Goal: Information Seeking & Learning: Learn about a topic

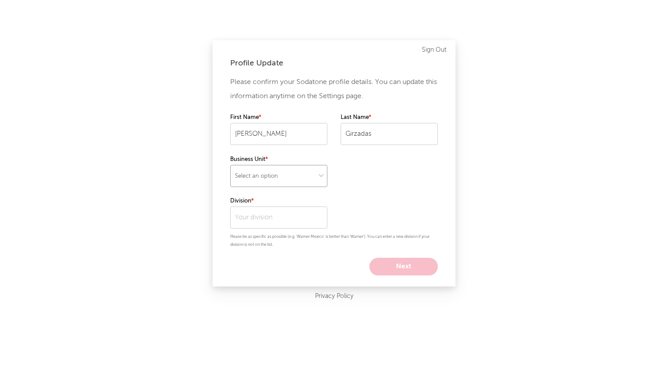
select select "recorded_music"
click at [304, 212] on input "text" at bounding box center [278, 217] width 97 height 22
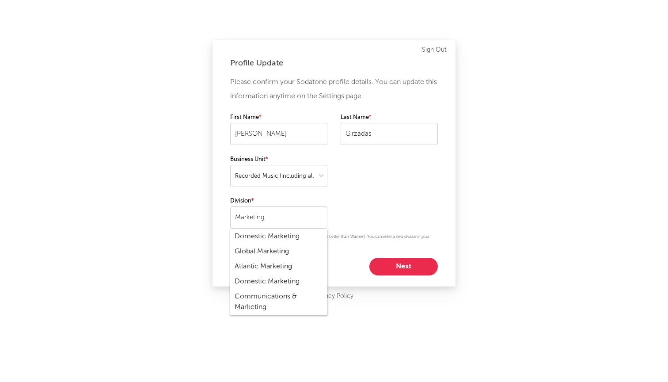
click at [296, 239] on div "Domestic Marketing" at bounding box center [278, 236] width 97 height 15
type input "Domestic Marketing"
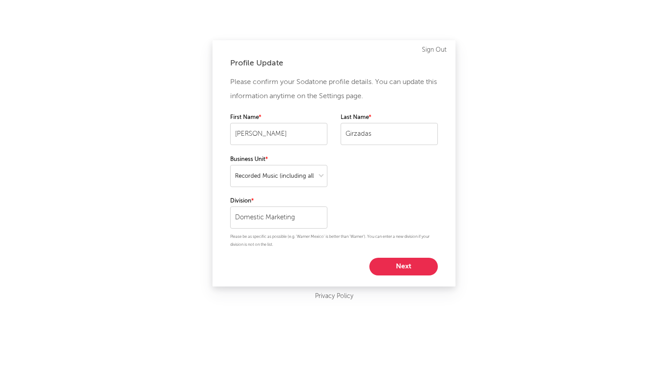
click at [300, 256] on div "Please confirm your Sodatone profile details. You can update this information a…" at bounding box center [334, 175] width 208 height 200
click at [381, 269] on button "Next" at bounding box center [403, 267] width 68 height 18
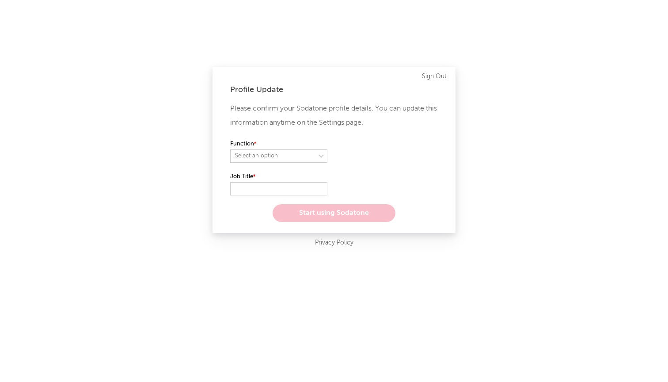
click at [302, 165] on div "Function Select an option" at bounding box center [334, 155] width 208 height 33
select select "marketing"
click at [291, 186] on input "text" at bounding box center [278, 188] width 97 height 13
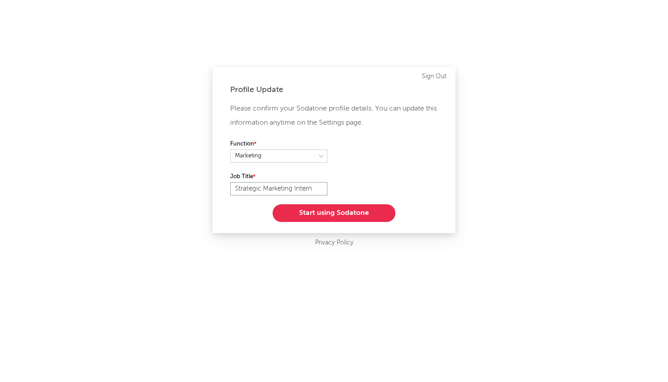
type input "Strategic Marketing Intern"
click at [330, 209] on button "Start using Sodatone" at bounding box center [334, 213] width 123 height 18
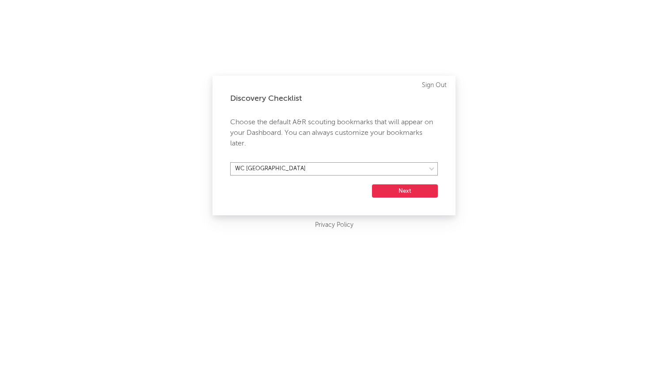
select select "29"
click at [394, 189] on button "Next" at bounding box center [405, 190] width 66 height 13
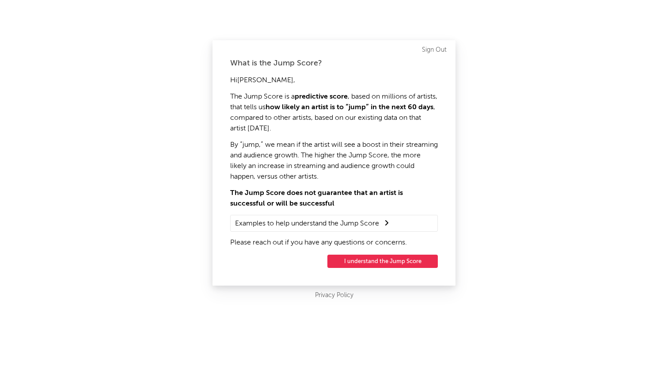
click at [371, 263] on button "I understand the Jump Score" at bounding box center [382, 261] width 110 height 13
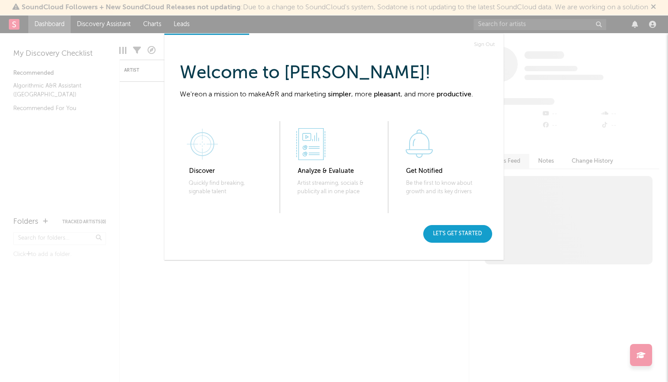
click at [472, 237] on div "Let's get started" at bounding box center [457, 234] width 69 height 18
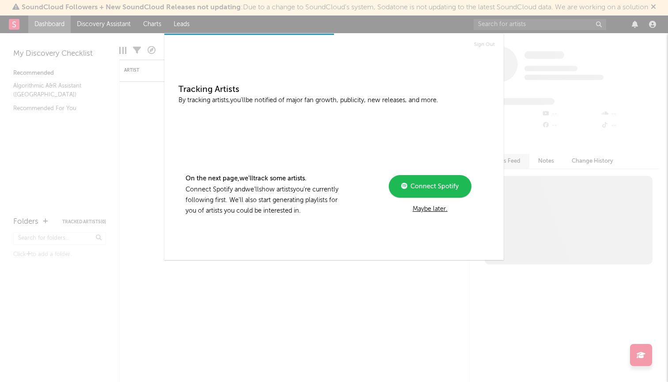
click at [439, 211] on div "Maybe later." at bounding box center [430, 209] width 119 height 11
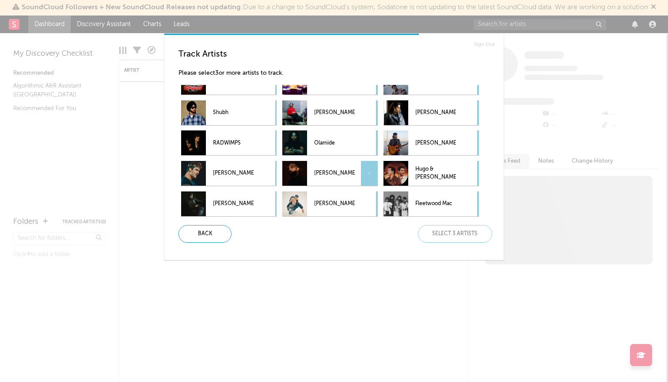
scroll to position [48, 0]
click at [427, 204] on p "Fleetwood Mac" at bounding box center [435, 204] width 41 height 20
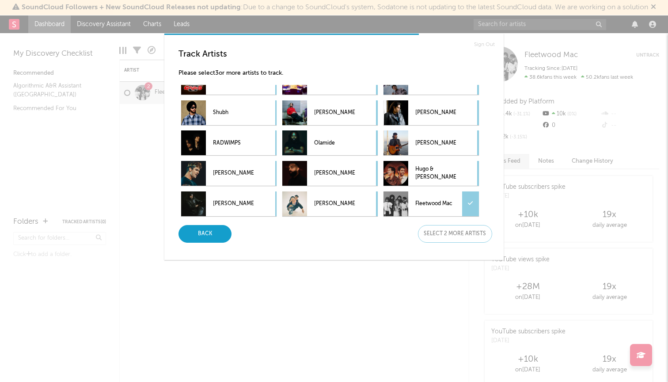
click at [222, 236] on div "Back" at bounding box center [205, 234] width 53 height 18
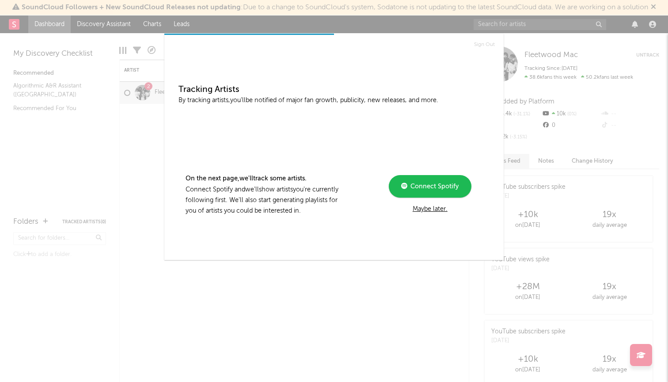
click at [426, 213] on div "Maybe later." at bounding box center [430, 209] width 119 height 11
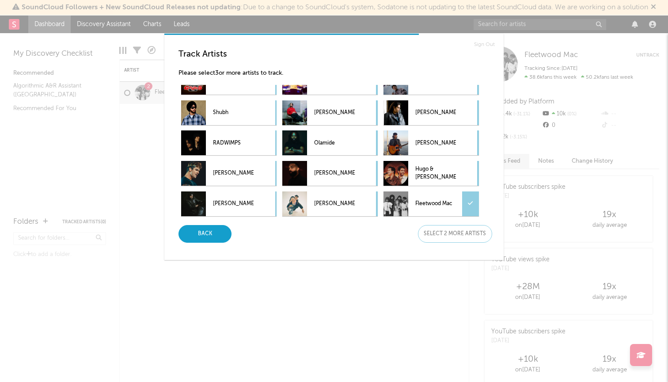
click at [221, 230] on div "Back" at bounding box center [205, 234] width 53 height 18
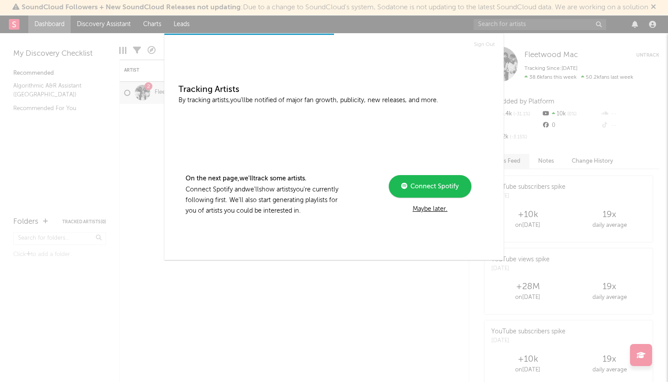
click at [426, 213] on div "Maybe later." at bounding box center [430, 209] width 119 height 11
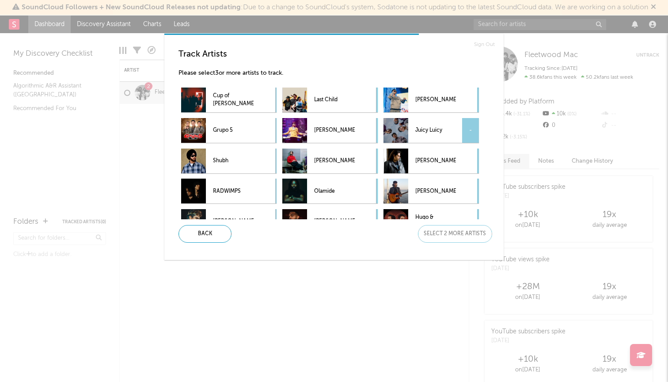
scroll to position [0, 0]
click at [320, 165] on p "Alex G" at bounding box center [334, 161] width 41 height 20
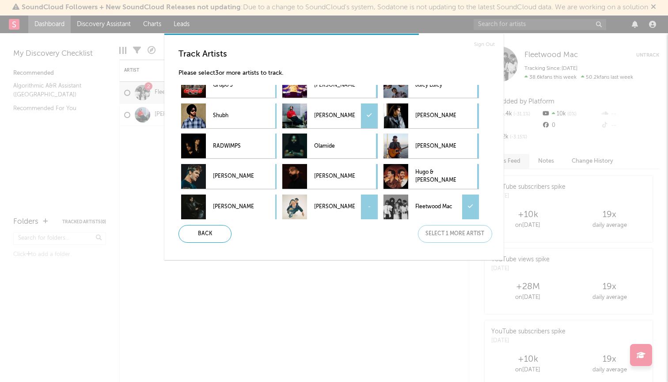
click at [314, 212] on p "Alemán" at bounding box center [334, 207] width 41 height 20
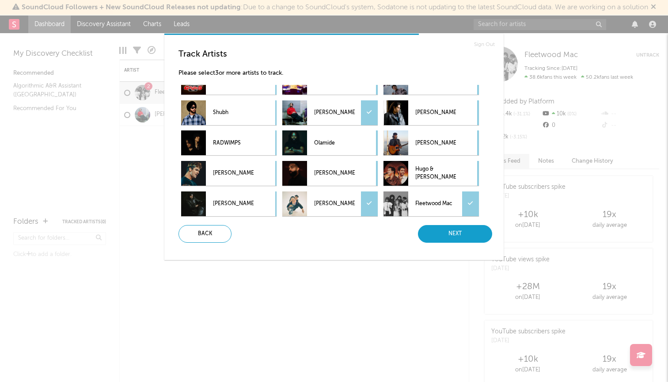
scroll to position [48, 0]
click at [445, 235] on div "Next" at bounding box center [455, 234] width 74 height 18
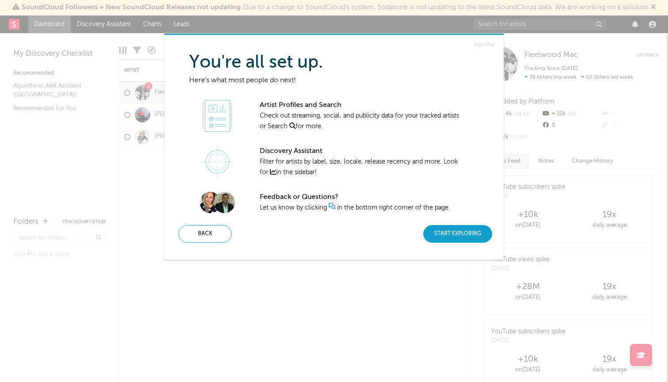
click at [444, 239] on div "Start Exploring" at bounding box center [457, 234] width 69 height 18
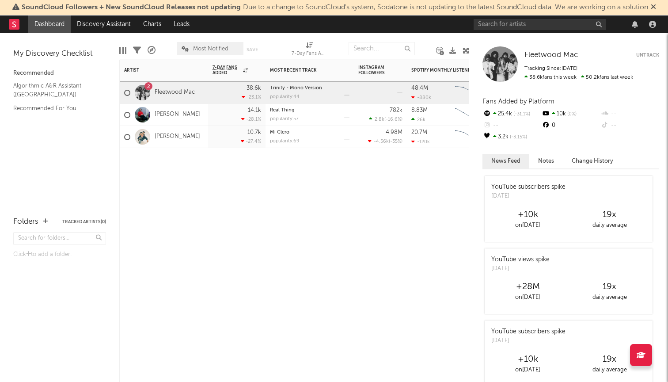
click at [215, 119] on div "14.1k -28.1 %" at bounding box center [237, 115] width 49 height 22
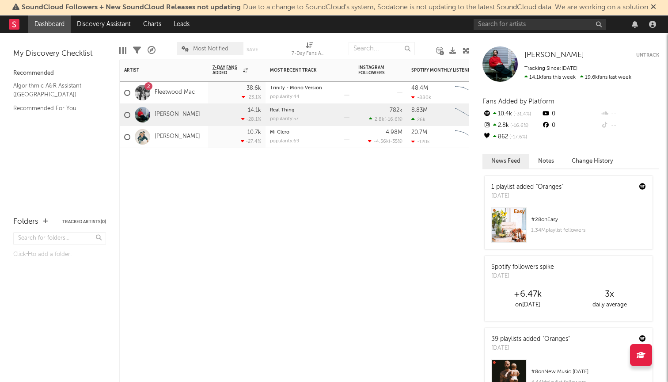
click at [217, 115] on div "14.1k -28.1 %" at bounding box center [237, 115] width 49 height 22
click at [389, 49] on input "text" at bounding box center [382, 48] width 66 height 13
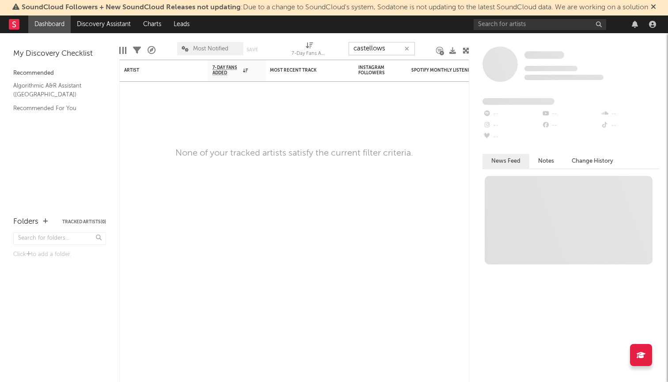
type input "castellows"
click at [408, 49] on icon "button" at bounding box center [407, 49] width 4 height 6
type input "the Caste"
click at [90, 126] on div "My Discovery Checklist Recommended Algorithmic A&R Assistant (Nashville) Recomm…" at bounding box center [59, 120] width 119 height 175
click at [38, 87] on link "Algorithmic A&R Assistant (Nashville)" at bounding box center [55, 90] width 84 height 18
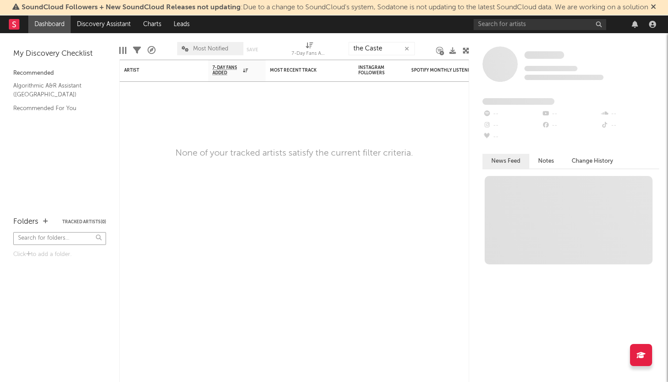
click at [71, 237] on input "text" at bounding box center [59, 238] width 93 height 13
click at [152, 137] on div "Artist Notifications 7-Day Fans Added WoW % Change Most Recent Track Popularity…" at bounding box center [294, 221] width 350 height 322
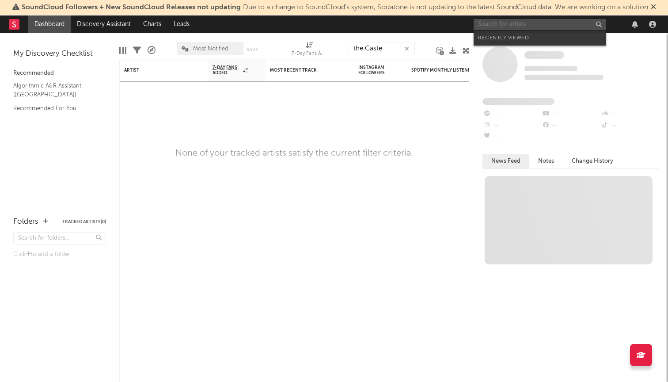
click at [558, 27] on input "text" at bounding box center [540, 24] width 133 height 11
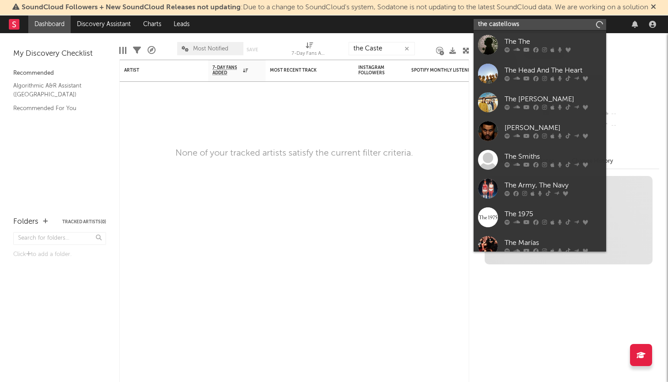
type input "the castellows"
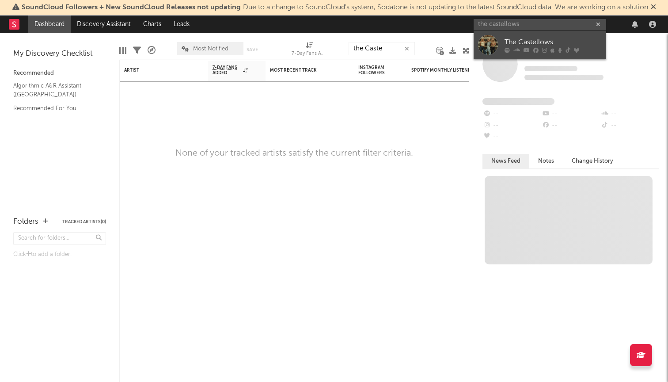
click at [549, 42] on div "The Castellows" at bounding box center [553, 42] width 97 height 11
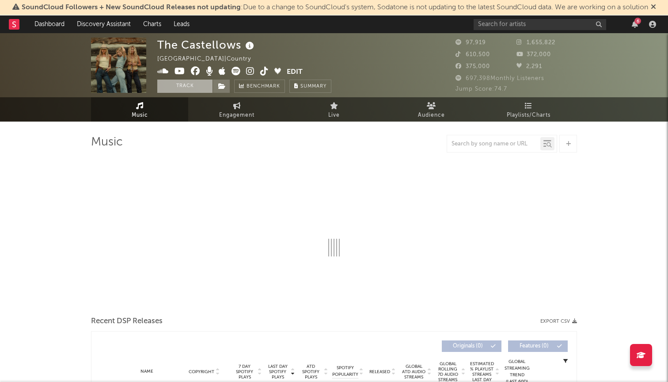
select select "6m"
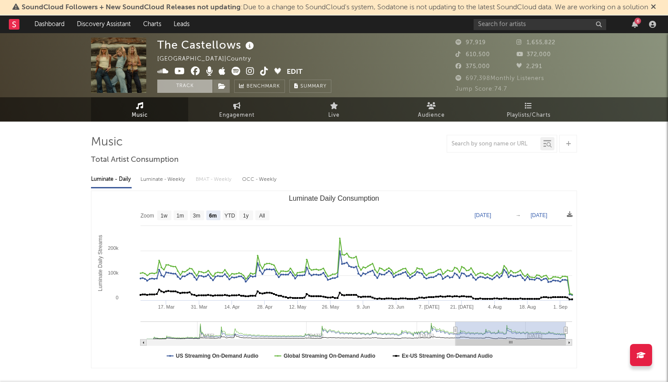
click at [180, 87] on button "Track" at bounding box center [184, 86] width 55 height 13
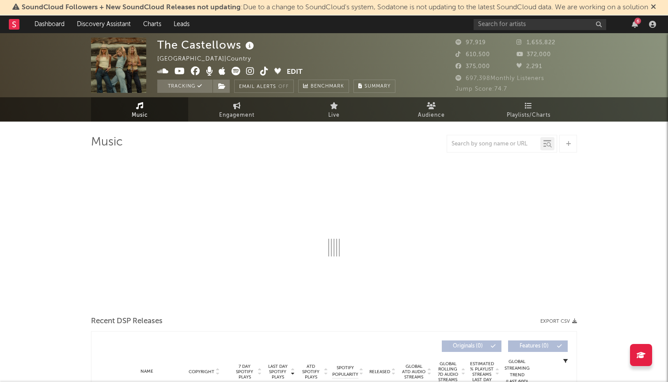
select select "6m"
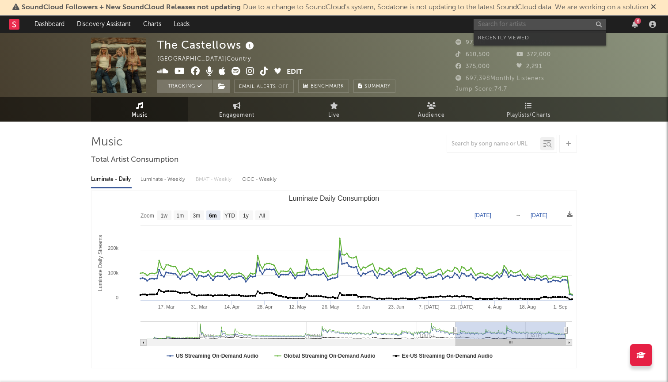
click at [544, 26] on input "text" at bounding box center [540, 24] width 133 height 11
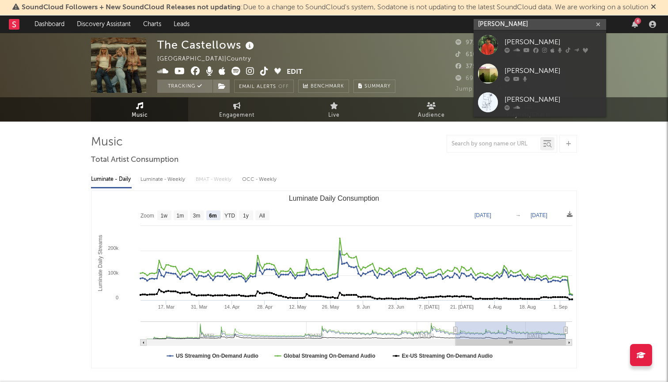
type input "matt Schuster"
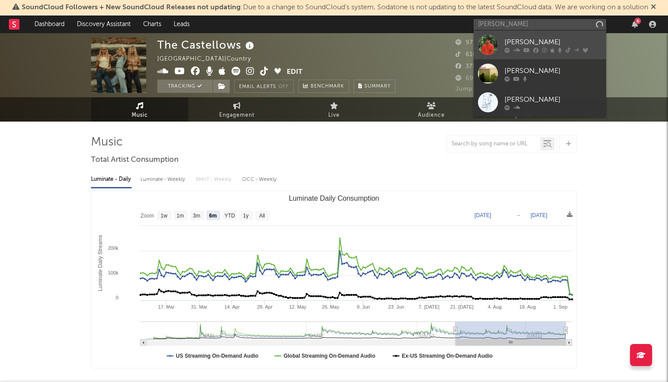
drag, startPoint x: 544, startPoint y: 26, endPoint x: 555, endPoint y: 42, distance: 19.4
click at [555, 42] on div "Matt Schuster" at bounding box center [553, 42] width 97 height 11
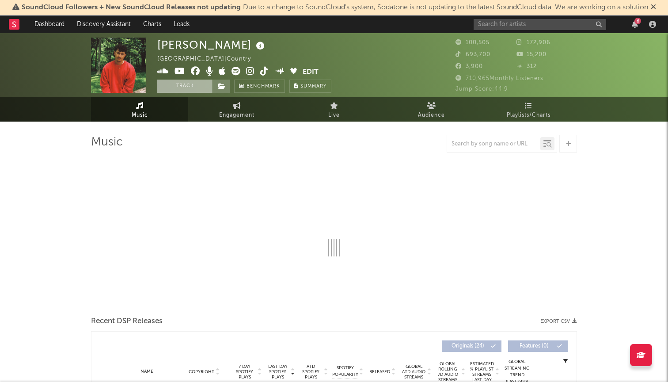
click at [190, 86] on button "Track" at bounding box center [184, 86] width 55 height 13
click at [548, 25] on input "text" at bounding box center [540, 24] width 133 height 11
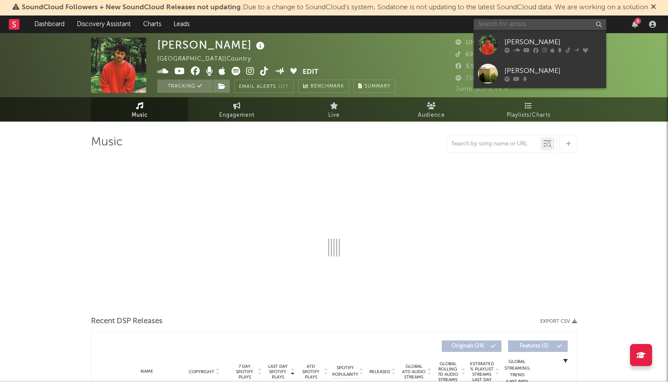
select select "6m"
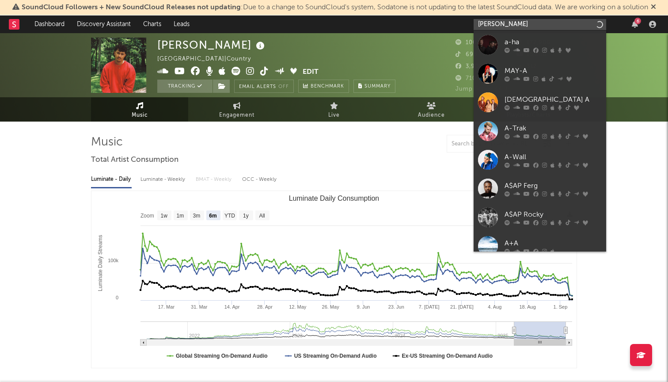
type input "Austin snell"
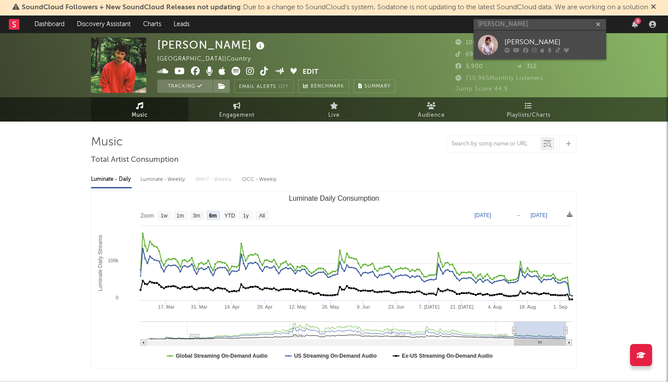
click at [535, 43] on div "Austin Snell" at bounding box center [553, 42] width 97 height 11
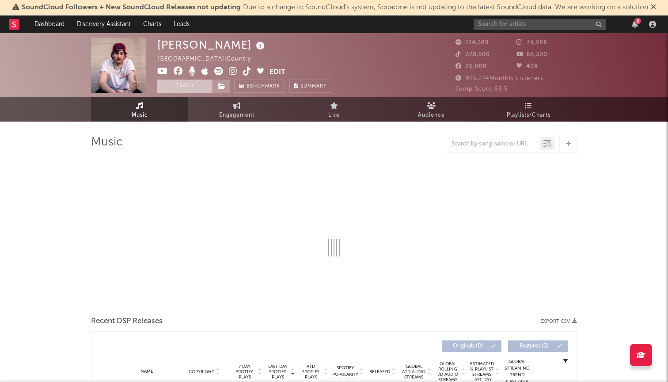
click at [180, 87] on button "Track" at bounding box center [184, 86] width 55 height 13
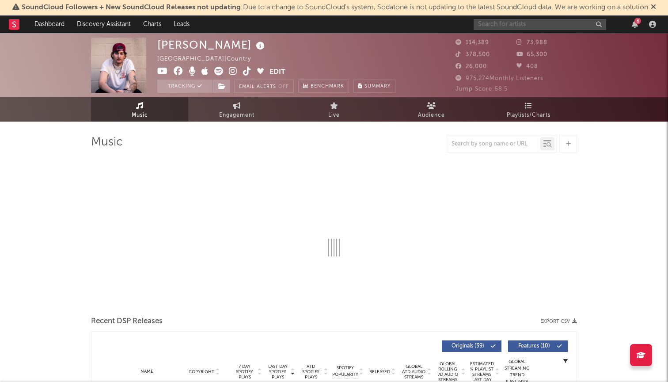
click at [517, 25] on input "text" at bounding box center [540, 24] width 133 height 11
select select "6m"
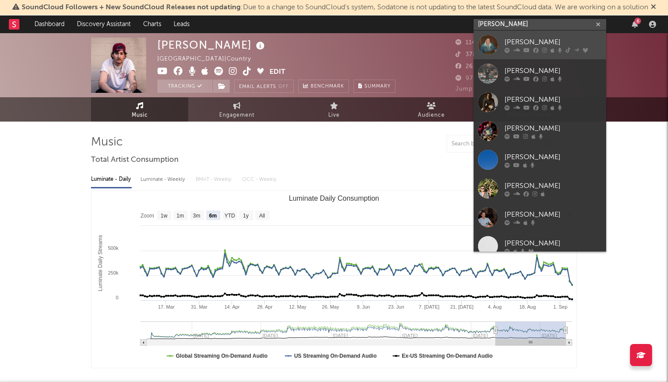
type input "zach br"
click at [518, 41] on div "Zach Bryan" at bounding box center [553, 42] width 97 height 11
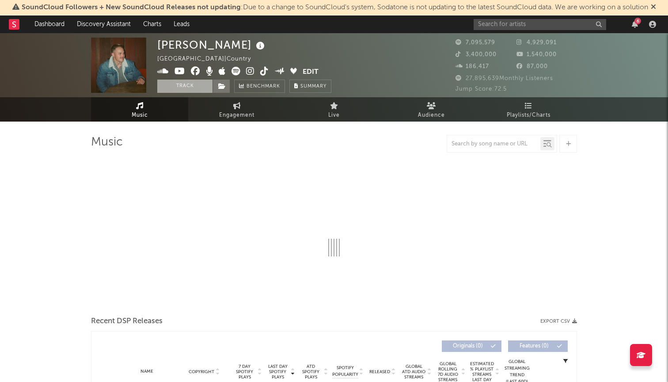
click at [190, 89] on button "Track" at bounding box center [184, 86] width 55 height 13
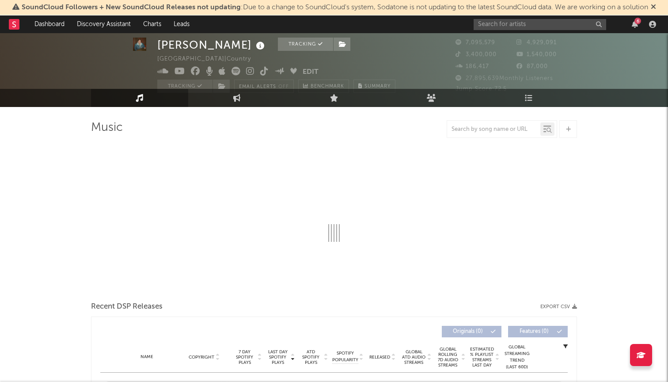
select select "6m"
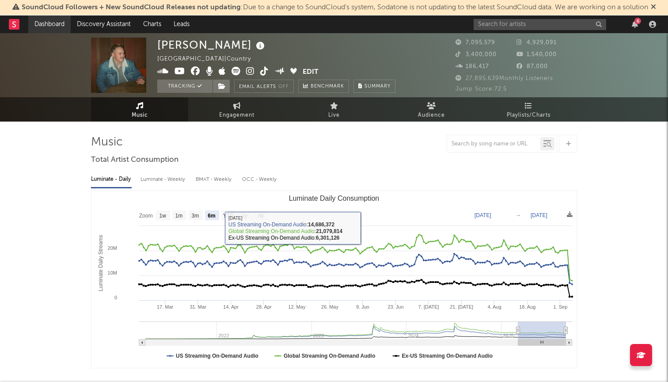
click at [55, 29] on link "Dashboard" at bounding box center [49, 24] width 42 height 18
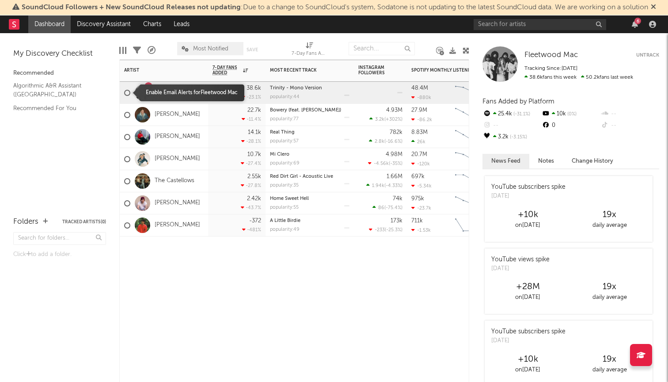
click at [127, 90] on div at bounding box center [127, 93] width 6 height 6
click at [124, 90] on input "checkbox" at bounding box center [124, 93] width 0 height 8
click at [127, 92] on div at bounding box center [127, 93] width 6 height 6
click at [124, 92] on input "checkbox" at bounding box center [124, 93] width 0 height 8
click at [233, 177] on div "2.55k -27.8 %" at bounding box center [237, 181] width 49 height 22
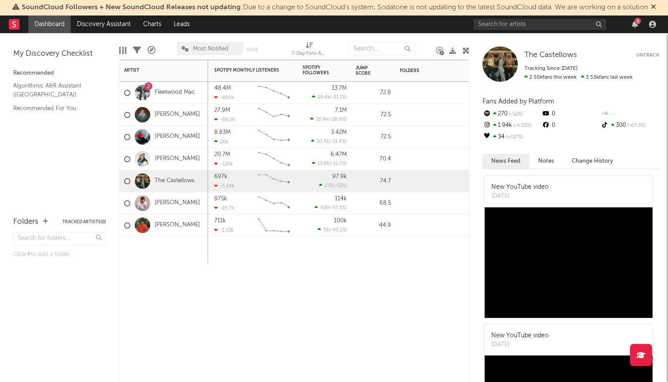
click at [384, 179] on div "74.7" at bounding box center [373, 181] width 35 height 11
click at [363, 68] on div "Jump Score" at bounding box center [367, 70] width 22 height 11
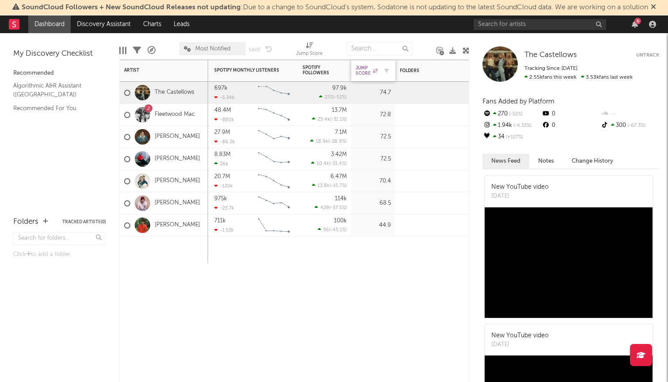
click at [361, 70] on div "Jump Score" at bounding box center [367, 70] width 22 height 11
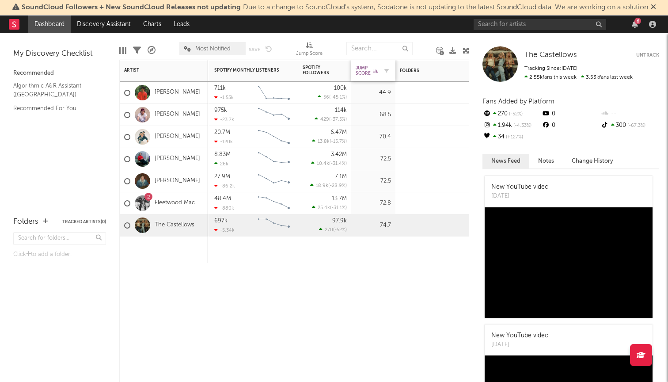
click at [361, 70] on div "Jump Score" at bounding box center [367, 70] width 22 height 11
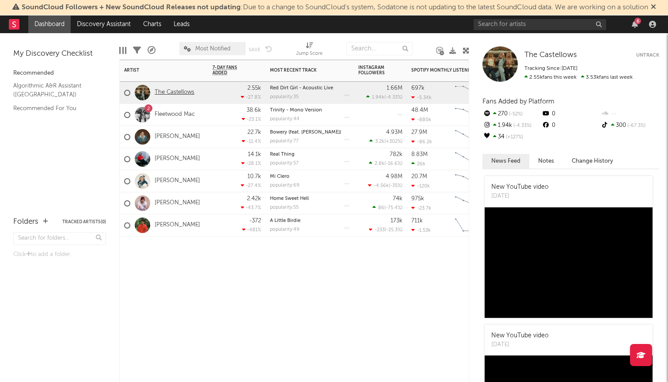
click at [172, 90] on link "The Castellows" at bounding box center [175, 93] width 40 height 8
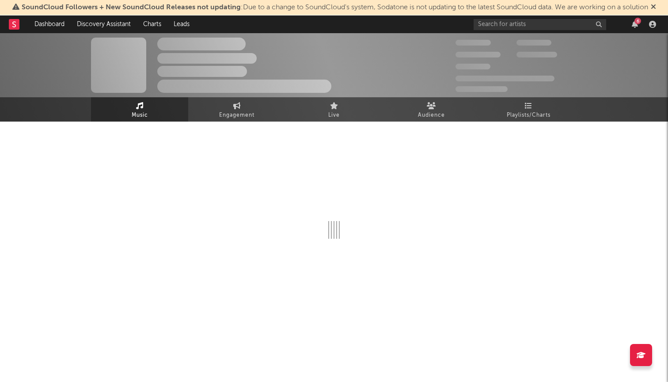
select select "6m"
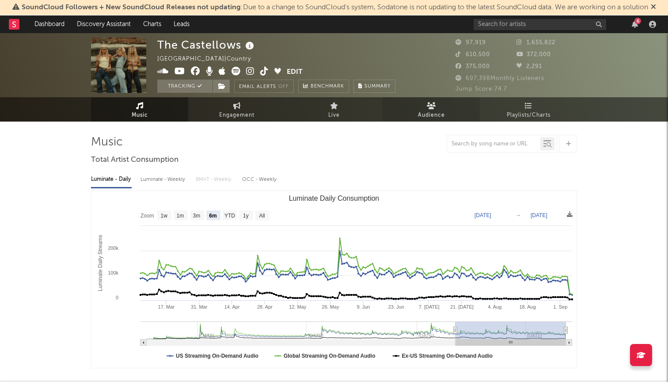
click at [429, 111] on span "Audience" at bounding box center [431, 115] width 27 height 11
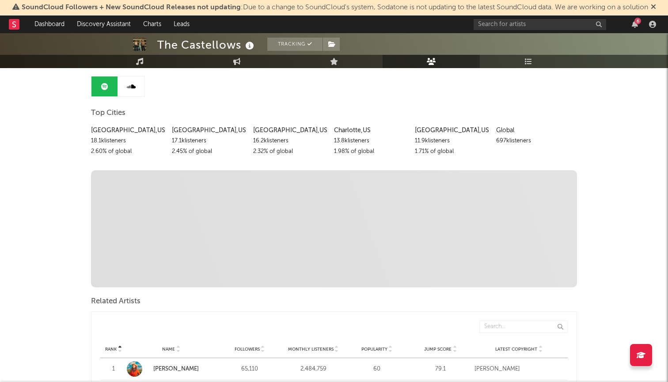
scroll to position [90, 0]
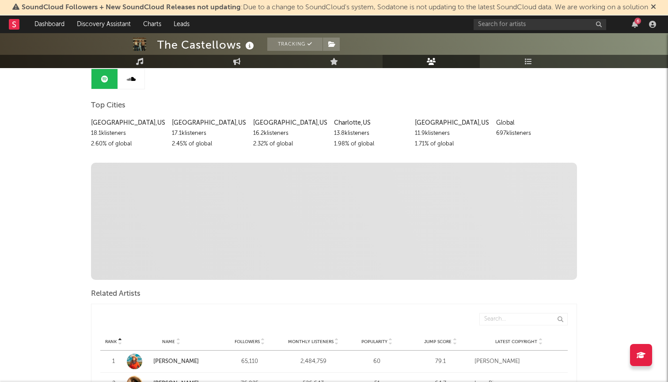
click at [136, 87] on link at bounding box center [131, 79] width 27 height 20
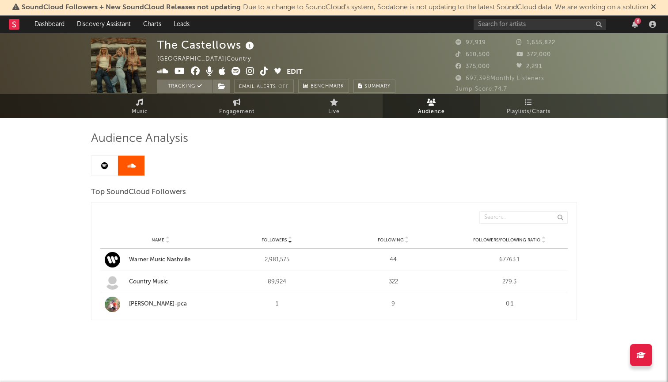
scroll to position [4, 0]
click at [101, 168] on icon at bounding box center [104, 165] width 7 height 7
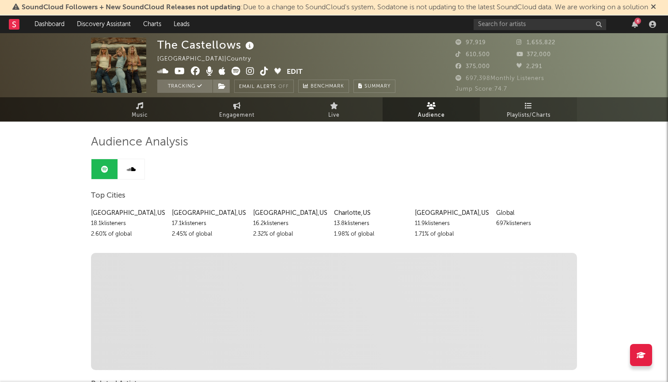
click at [535, 119] on span "Playlists/Charts" at bounding box center [529, 115] width 44 height 11
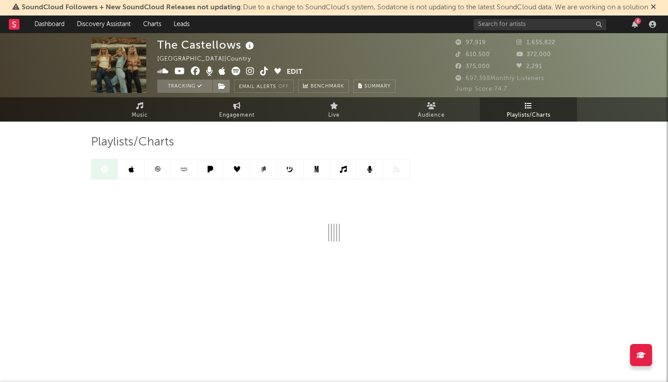
click at [656, 6] on icon at bounding box center [653, 6] width 5 height 7
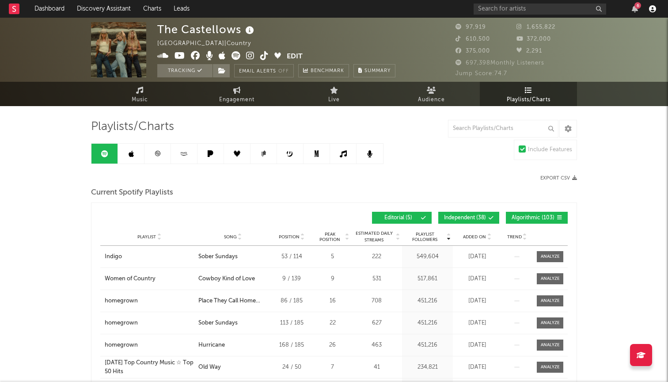
click at [653, 11] on icon "button" at bounding box center [652, 8] width 7 height 7
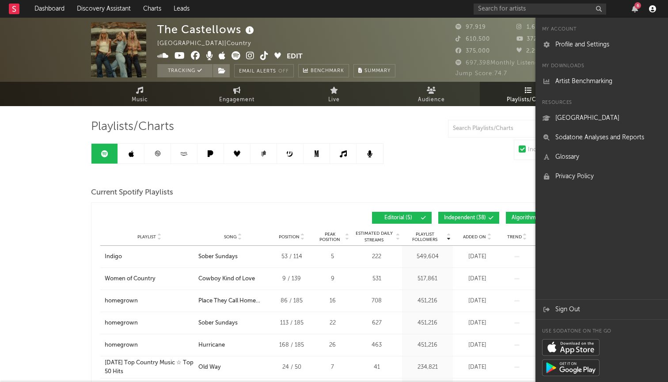
click at [653, 11] on icon "button" at bounding box center [652, 8] width 7 height 7
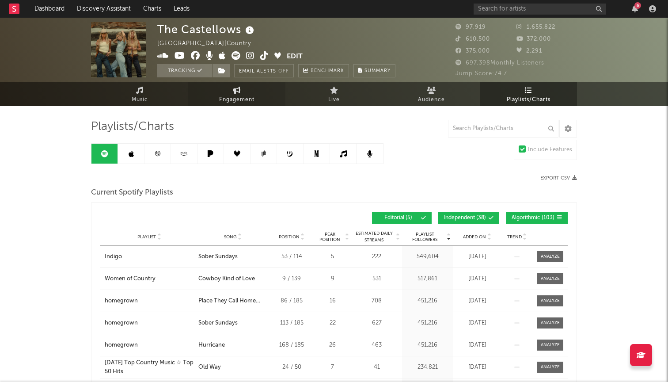
click at [243, 96] on span "Engagement" at bounding box center [236, 100] width 35 height 11
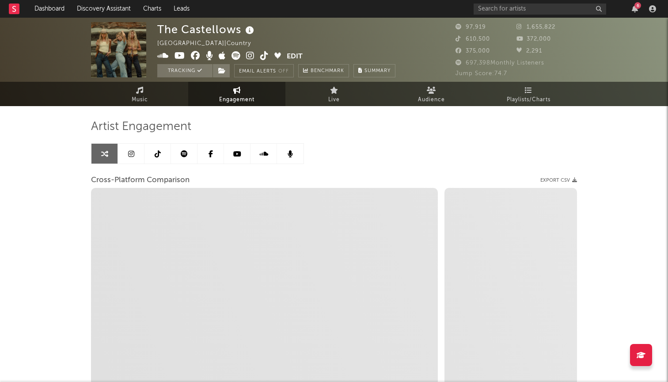
select select "1w"
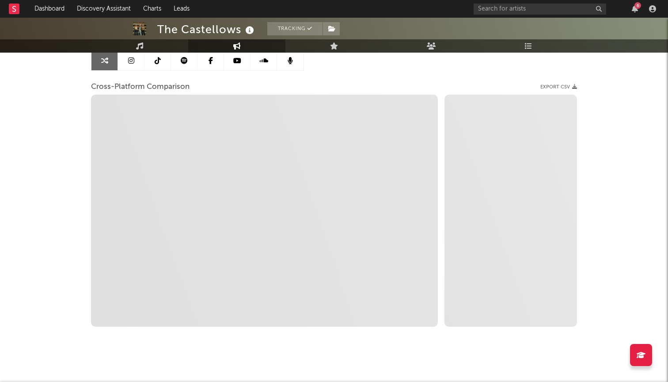
scroll to position [92, 0]
click at [130, 62] on icon at bounding box center [131, 61] width 6 height 7
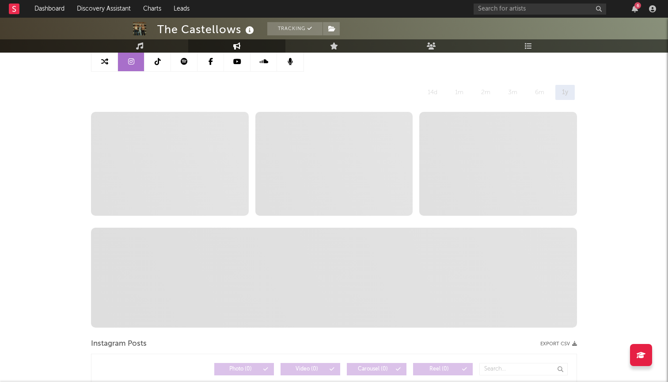
select select "6m"
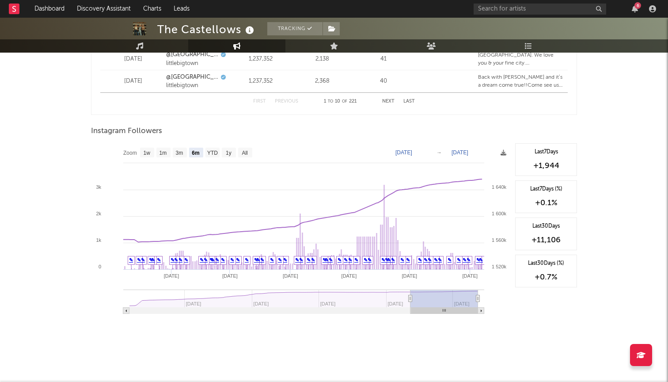
scroll to position [1296, 0]
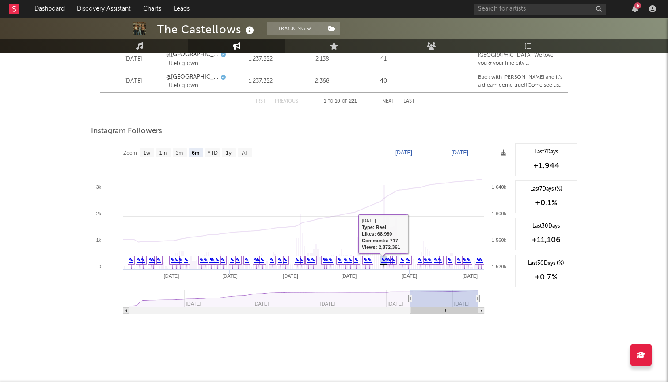
click at [384, 260] on link "✎" at bounding box center [383, 259] width 4 height 5
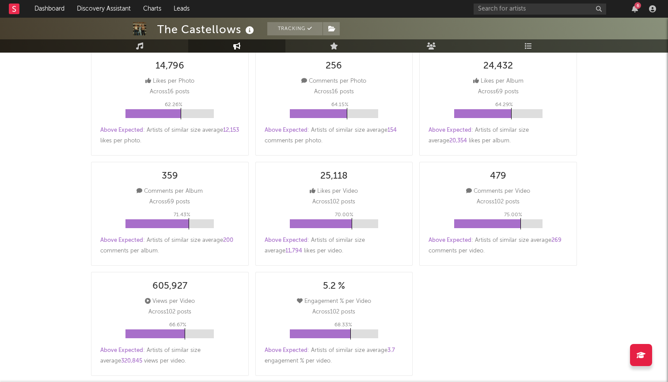
scroll to position [63, 0]
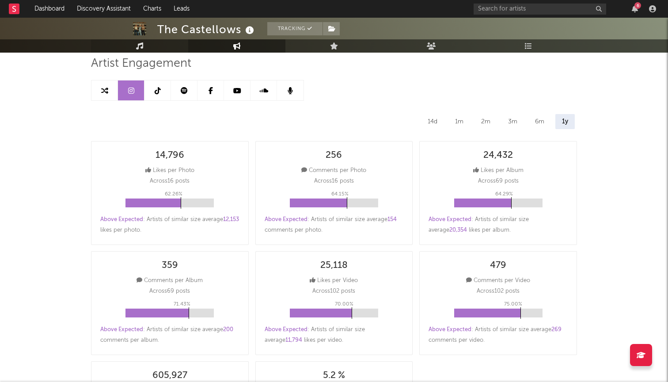
click at [156, 48] on link "Music" at bounding box center [139, 45] width 97 height 13
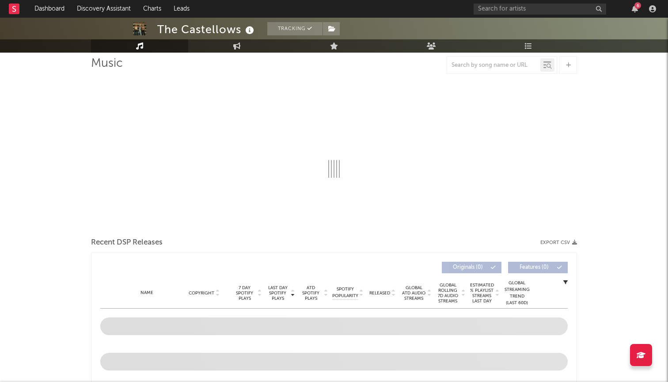
select select "6m"
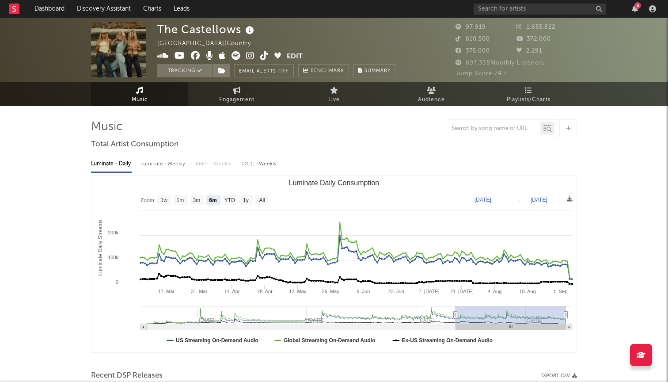
click at [159, 166] on div "Luminate - Weekly" at bounding box center [164, 163] width 46 height 15
select select "6m"
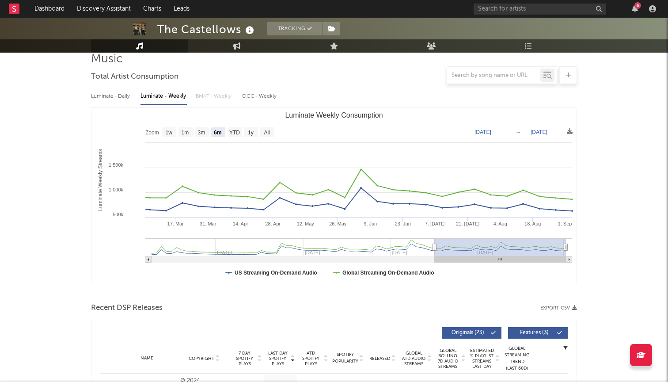
scroll to position [61, 0]
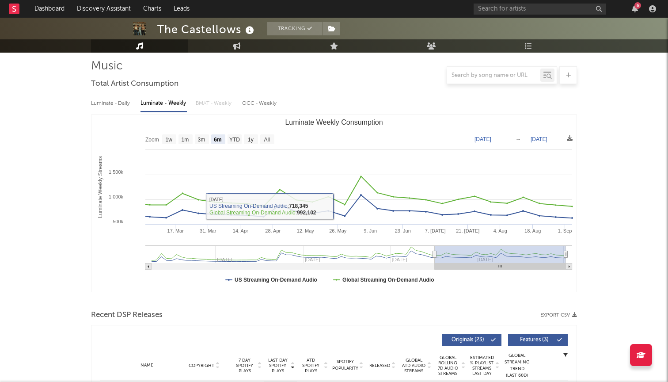
click at [214, 106] on div "Luminate - Daily Luminate - Weekly BMAT - Weekly OCC - Weekly" at bounding box center [334, 103] width 486 height 15
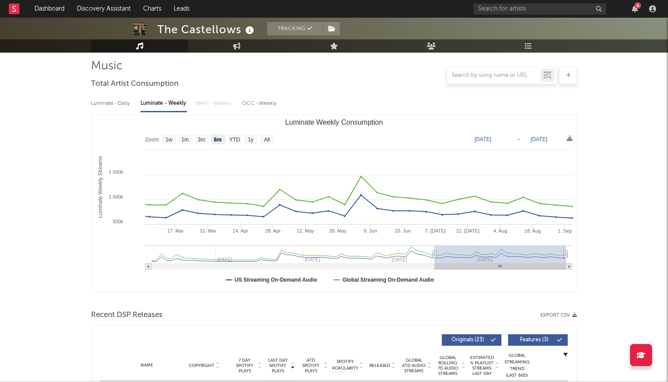
click at [259, 99] on div "OCC - Weekly" at bounding box center [259, 103] width 35 height 15
select select "6m"
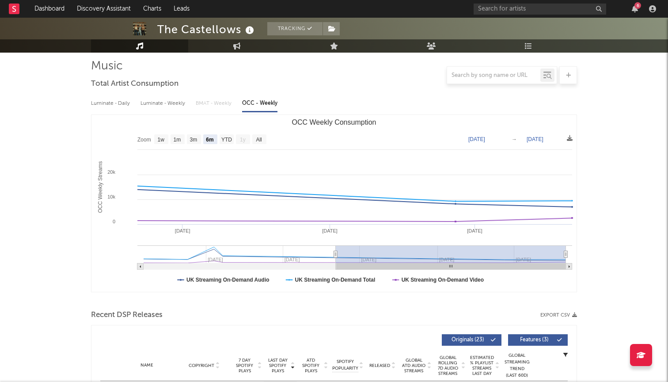
click at [205, 99] on div "Luminate - Daily Luminate - Weekly BMAT - Weekly OCC - Weekly" at bounding box center [334, 103] width 486 height 15
click at [205, 106] on div "Luminate - Daily Luminate - Weekly BMAT - Weekly OCC - Weekly" at bounding box center [334, 103] width 486 height 15
click at [106, 105] on div "Luminate - Daily" at bounding box center [111, 103] width 41 height 15
select select "6m"
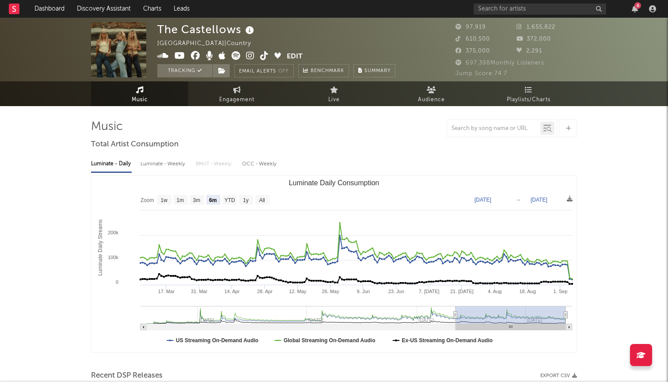
scroll to position [0, 0]
click at [502, 73] on span "Jump Score: 74.7" at bounding box center [482, 74] width 52 height 6
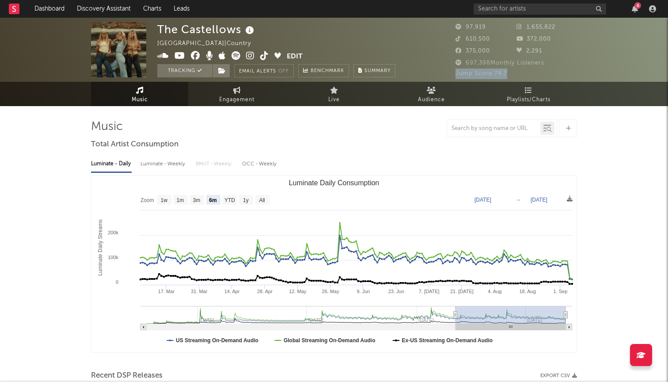
click at [502, 73] on span "Jump Score: 74.7" at bounding box center [482, 74] width 52 height 6
click at [405, 90] on link "Audience" at bounding box center [431, 94] width 97 height 24
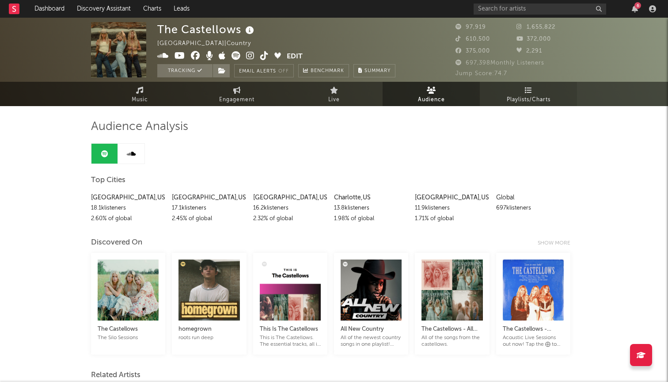
click at [536, 93] on link "Playlists/Charts" at bounding box center [528, 94] width 97 height 24
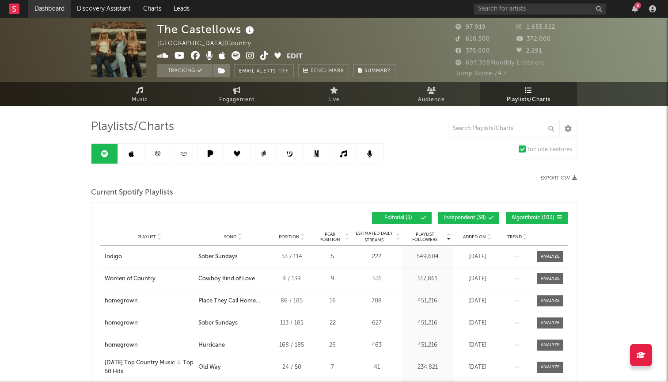
click at [42, 11] on link "Dashboard" at bounding box center [49, 9] width 42 height 18
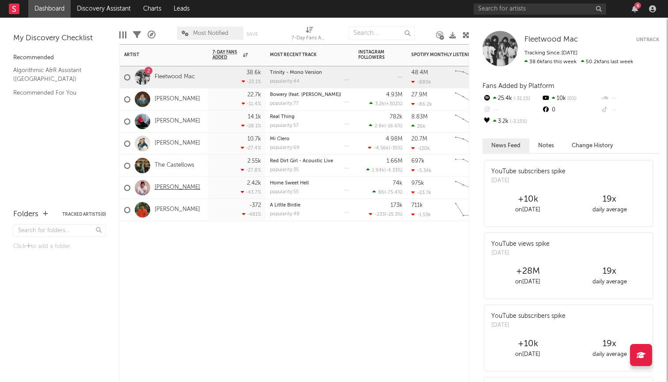
click at [171, 186] on link "Austin Snell" at bounding box center [178, 188] width 46 height 8
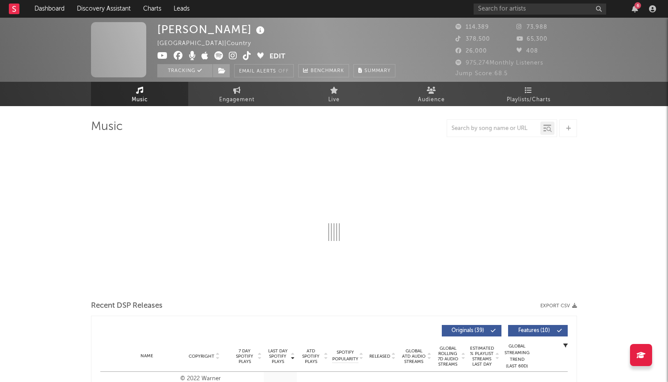
drag, startPoint x: 419, startPoint y: 96, endPoint x: 0, endPoint y: 142, distance: 421.8
click at [419, 96] on span "Audience" at bounding box center [431, 100] width 27 height 11
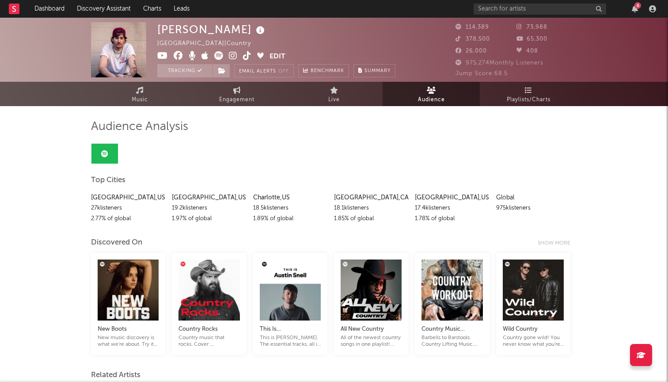
click at [502, 72] on span "Jump Score: 68.5" at bounding box center [482, 74] width 52 height 6
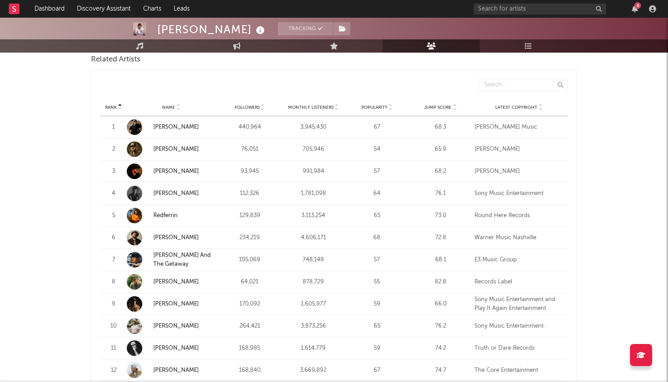
scroll to position [321, 0]
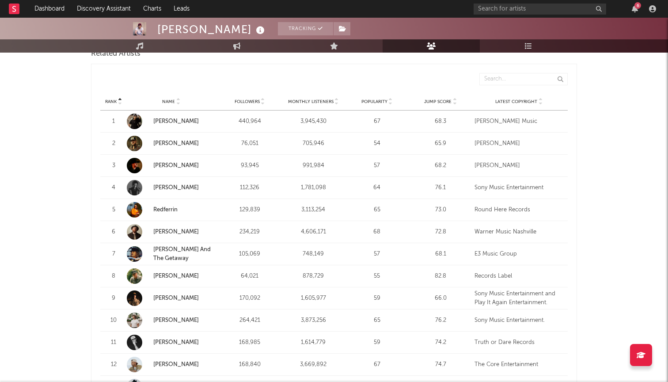
click at [439, 232] on div "72.8" at bounding box center [440, 232] width 59 height 9
click at [437, 101] on span "Jump Score" at bounding box center [437, 101] width 27 height 5
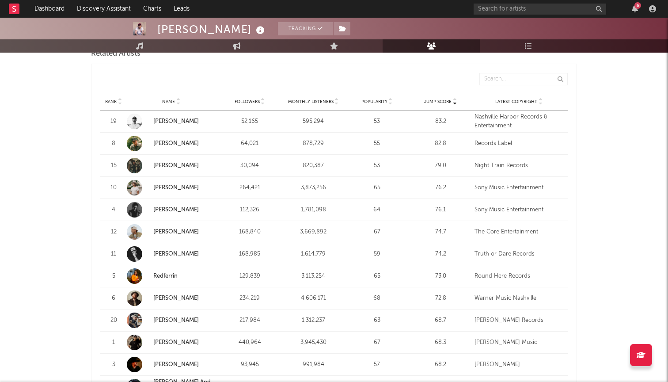
click at [437, 101] on span "Jump Score" at bounding box center [437, 101] width 27 height 5
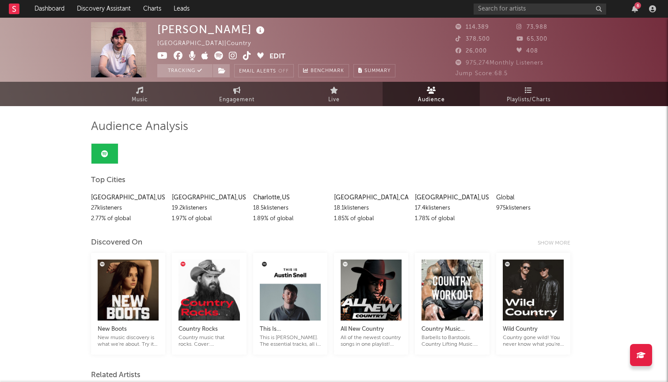
scroll to position [0, 0]
click at [146, 100] on span "Music" at bounding box center [140, 100] width 16 height 11
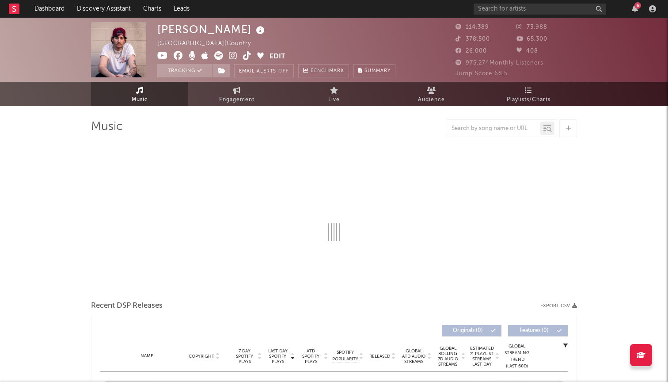
select select "6m"
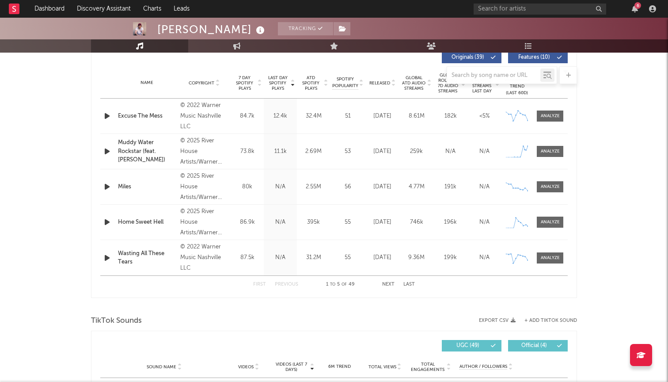
scroll to position [343, 0]
click at [520, 225] on icon at bounding box center [518, 221] width 9 height 9
click at [514, 223] on icon at bounding box center [517, 223] width 22 height 10
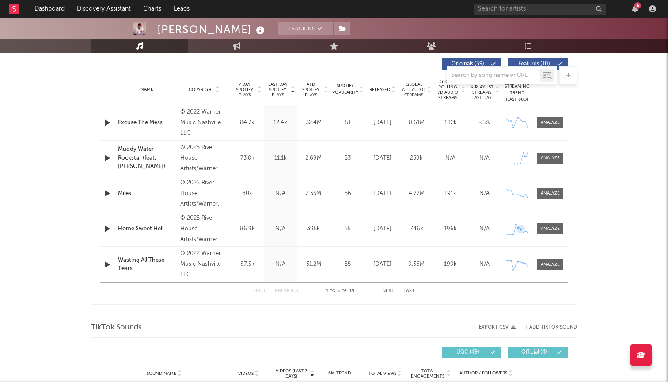
click at [521, 226] on icon at bounding box center [521, 229] width 9 height 9
click at [514, 227] on icon at bounding box center [517, 229] width 22 height 10
click at [601, 214] on div "Austin Snell Tracking United States | Country Edit Tracking Email Alerts Off Be…" at bounding box center [334, 348] width 668 height 1335
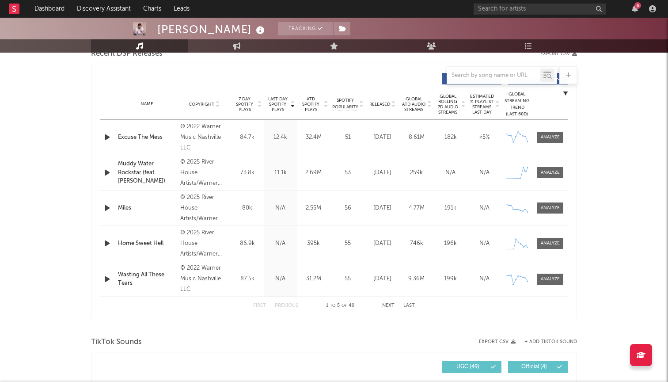
scroll to position [321, 0]
click at [550, 246] on div at bounding box center [550, 243] width 19 height 7
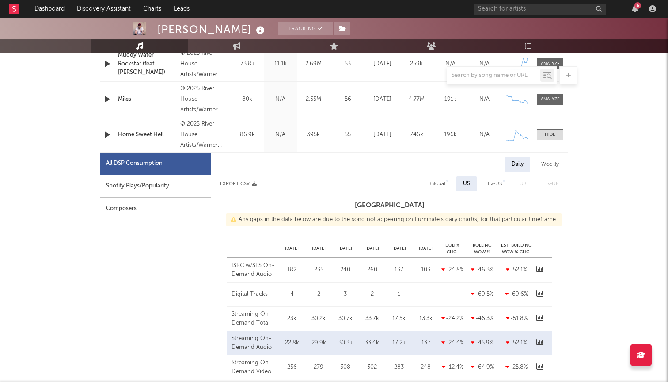
select select "1w"
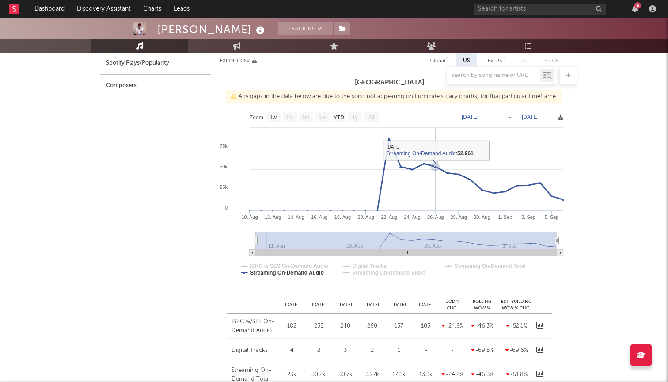
scroll to position [540, 0]
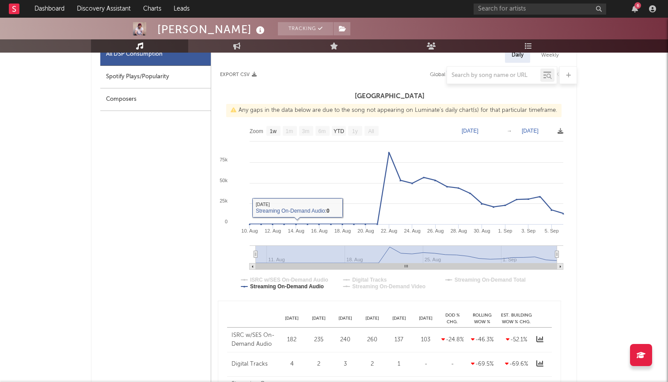
click at [131, 76] on div at bounding box center [334, 75] width 486 height 18
click at [110, 71] on div at bounding box center [334, 75] width 486 height 18
click at [122, 83] on div at bounding box center [334, 75] width 486 height 18
click at [122, 101] on div "Composers" at bounding box center [155, 99] width 110 height 23
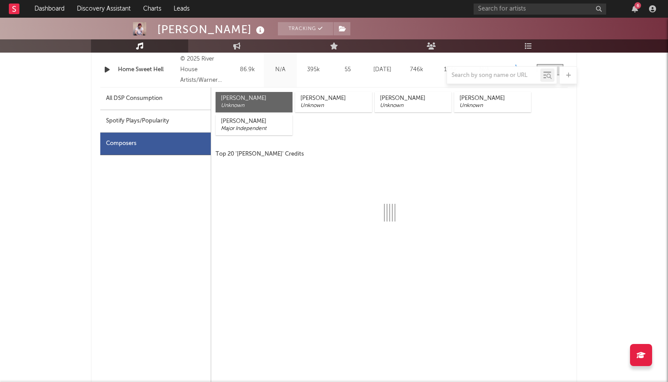
scroll to position [482, 0]
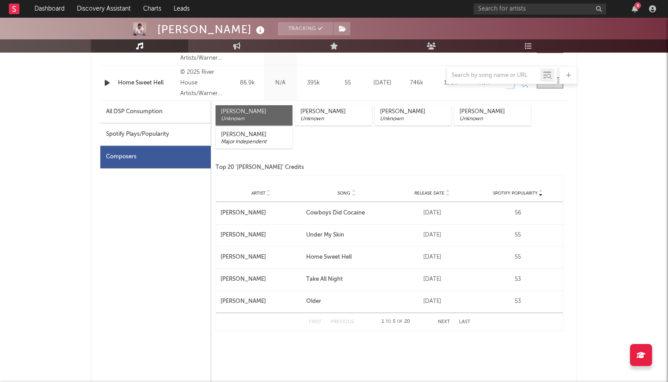
click at [125, 132] on div "Spotify Plays/Popularity" at bounding box center [155, 134] width 110 height 23
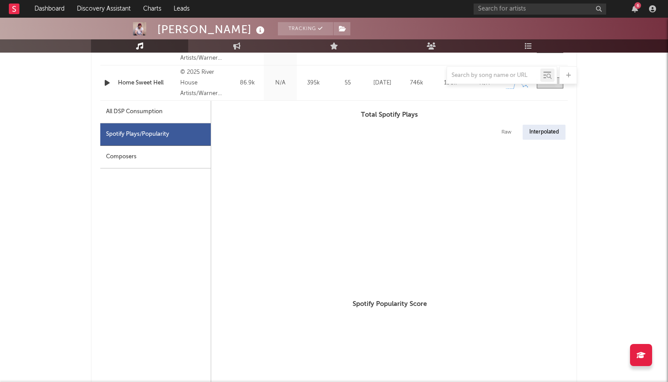
select select "1w"
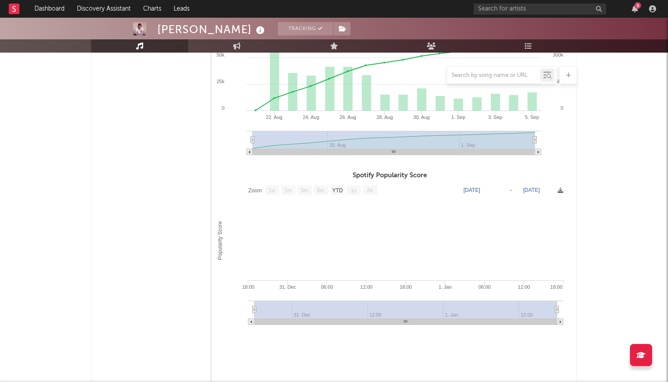
scroll to position [610, 0]
click at [355, 270] on rect at bounding box center [389, 257] width 357 height 150
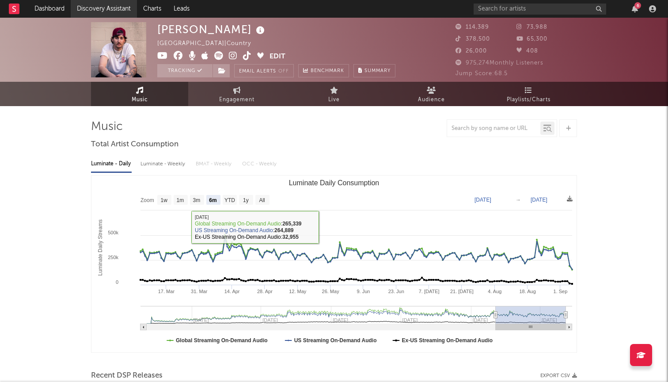
scroll to position [0, 0]
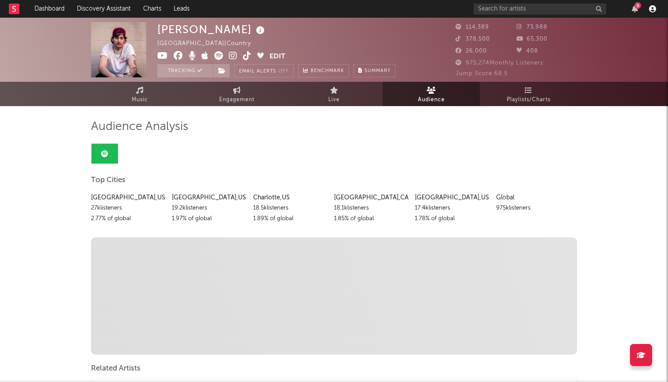
click at [650, 5] on icon "button" at bounding box center [652, 8] width 7 height 7
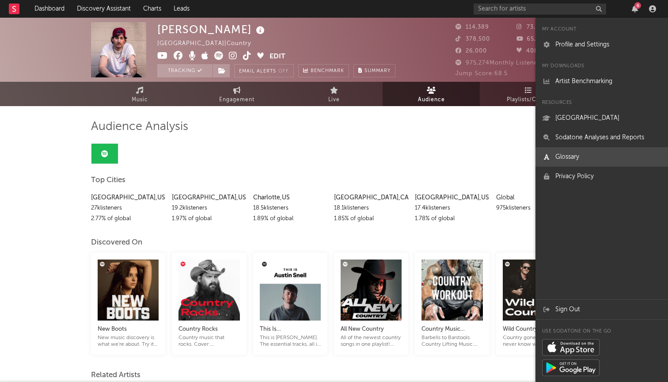
click at [596, 157] on link "Glossary" at bounding box center [602, 156] width 133 height 19
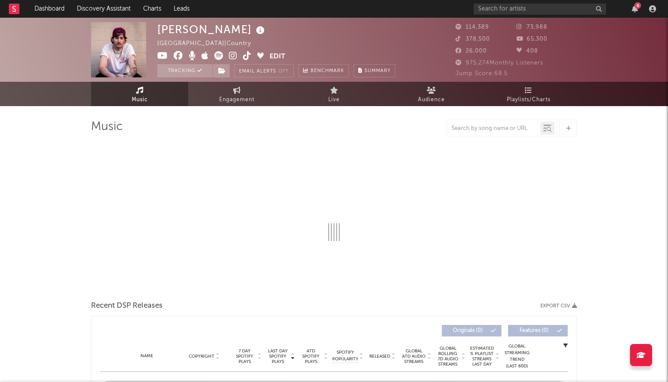
select select "6m"
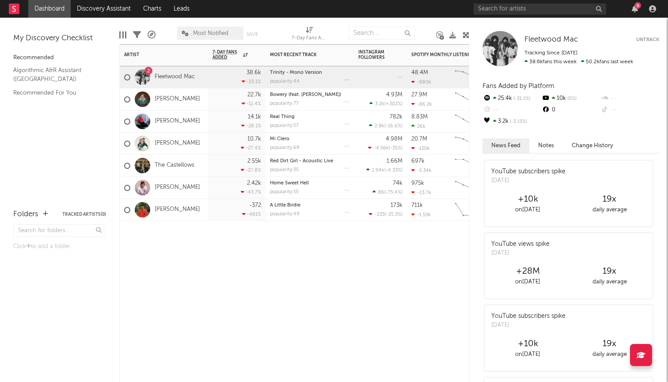
click at [171, 203] on div "Matt Schuster" at bounding box center [162, 210] width 76 height 26
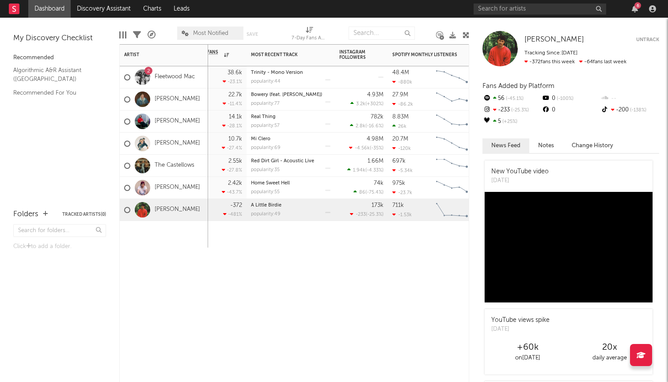
click at [166, 204] on div "Matt Schuster" at bounding box center [162, 210] width 76 height 26
click at [166, 207] on link "Matt Schuster" at bounding box center [178, 210] width 46 height 8
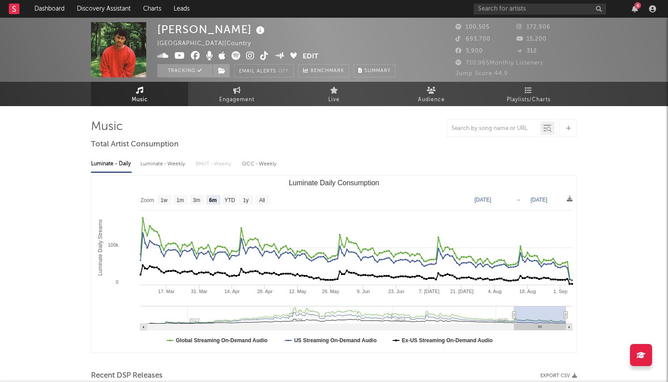
select select "6m"
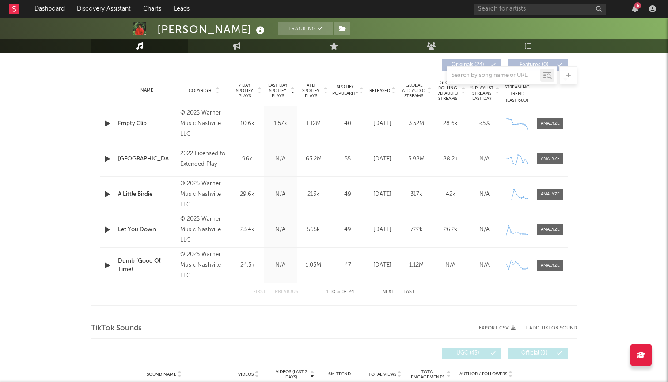
scroll to position [332, 0]
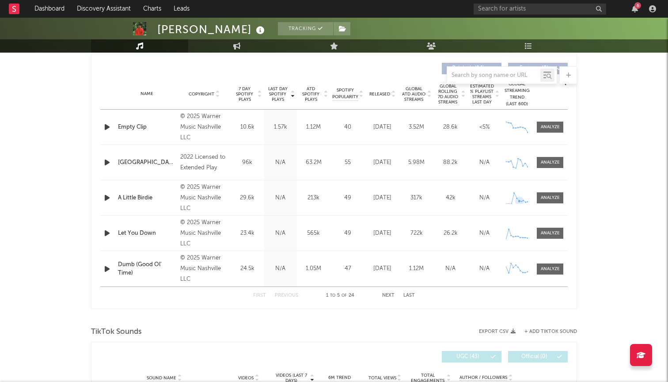
click at [521, 197] on icon at bounding box center [519, 201] width 9 height 9
click at [538, 197] on span at bounding box center [550, 197] width 27 height 11
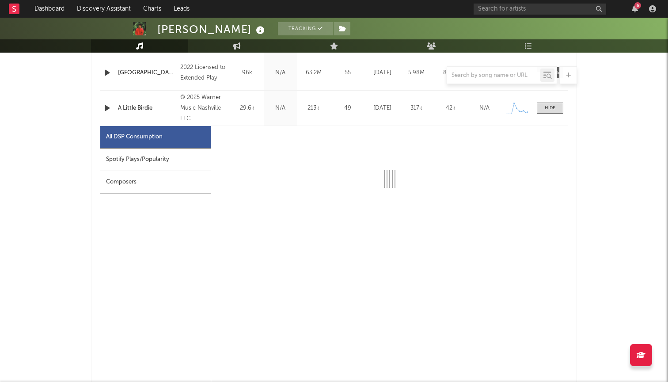
select select "1w"
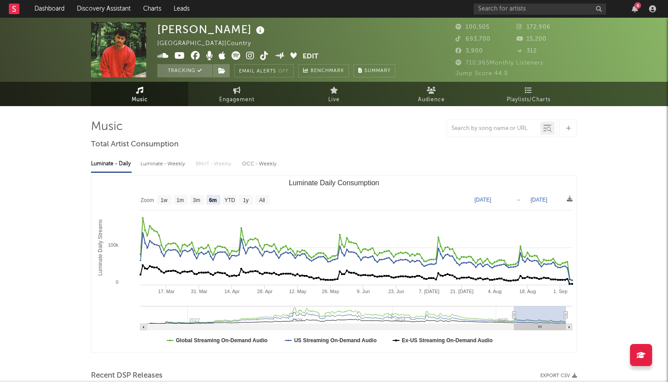
scroll to position [0, 0]
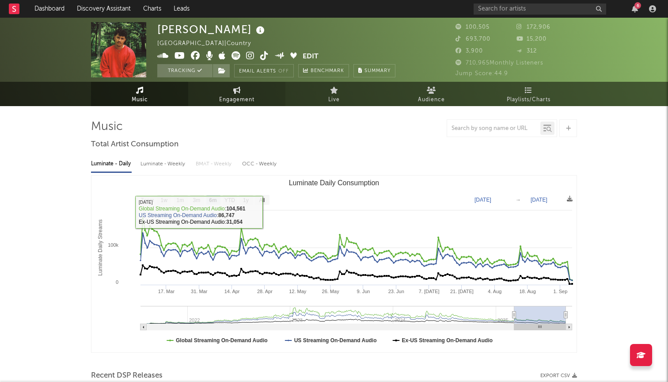
click at [245, 95] on span "Engagement" at bounding box center [236, 100] width 35 height 11
select select "1w"
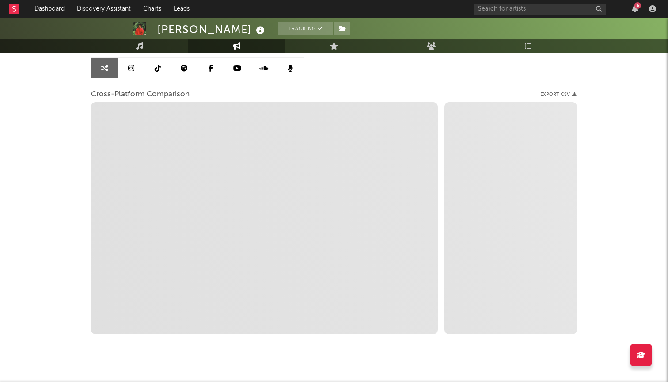
scroll to position [87, 0]
select select "1m"
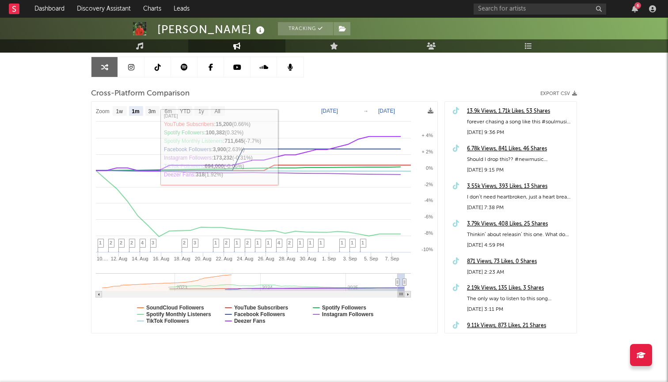
click at [293, 68] on link at bounding box center [290, 67] width 27 height 20
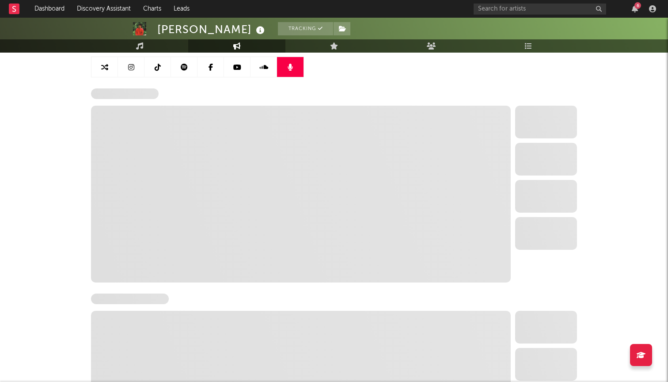
select select "6m"
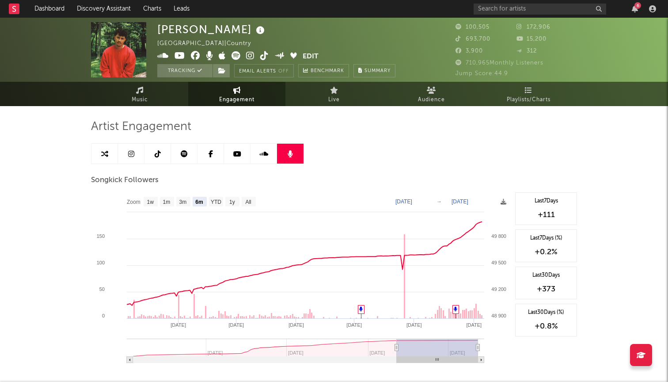
click at [262, 159] on link at bounding box center [264, 154] width 27 height 20
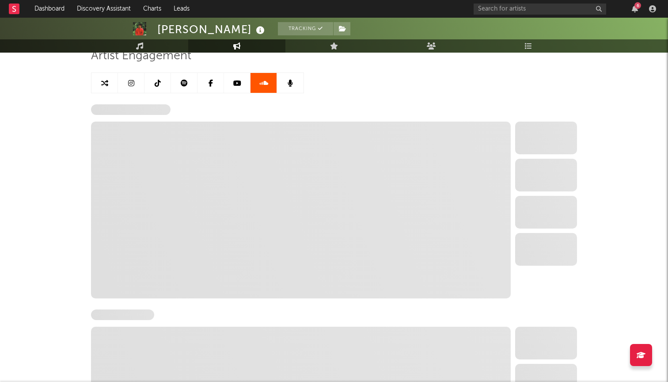
scroll to position [90, 0]
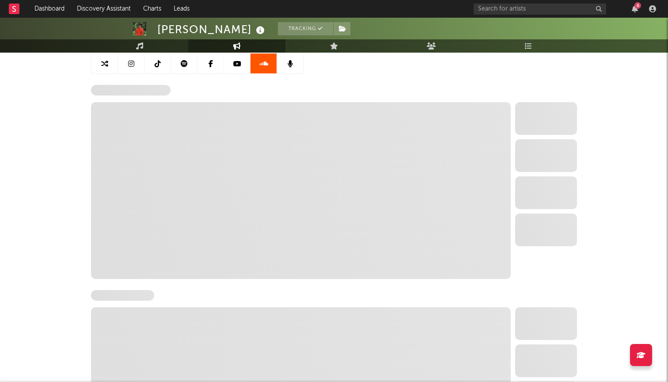
select select "6m"
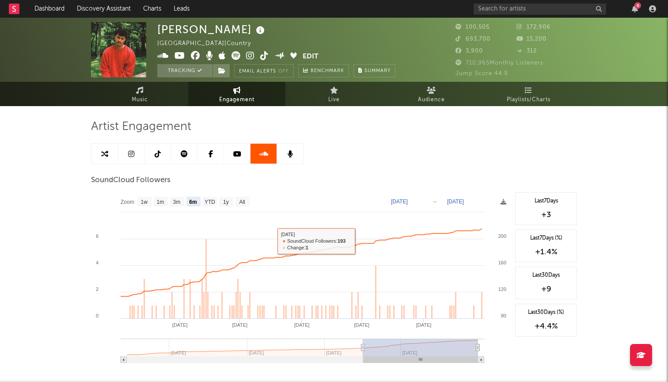
scroll to position [0, 0]
click at [204, 149] on link at bounding box center [211, 154] width 27 height 20
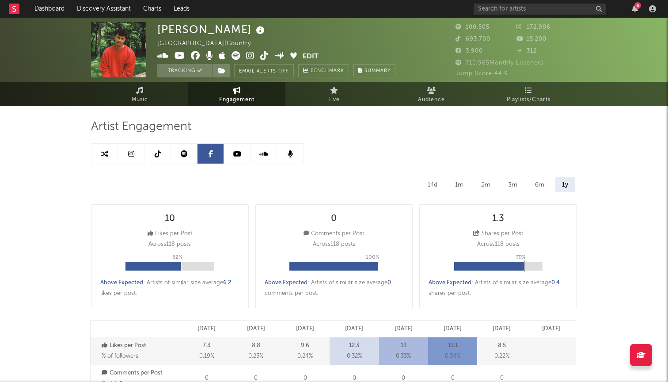
select select "6m"
click at [191, 151] on link at bounding box center [184, 154] width 27 height 20
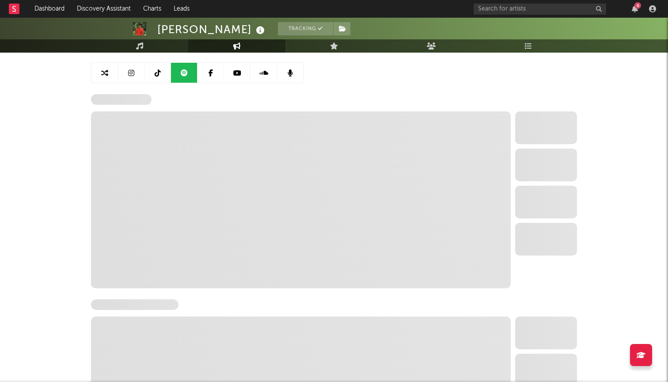
scroll to position [82, 0]
select select "6m"
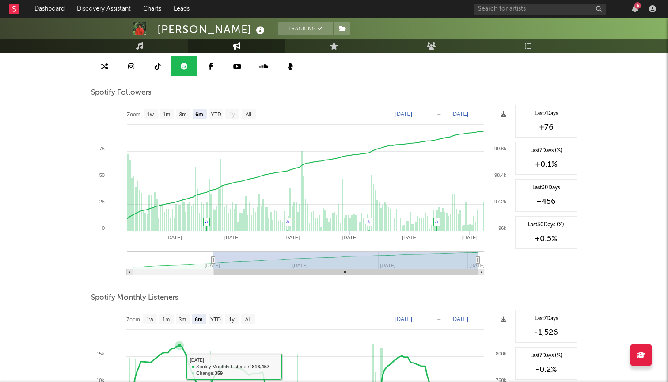
scroll to position [38, 0]
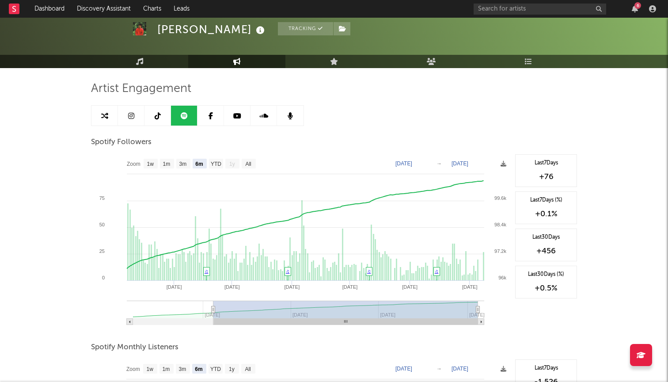
click at [153, 116] on link at bounding box center [158, 116] width 27 height 20
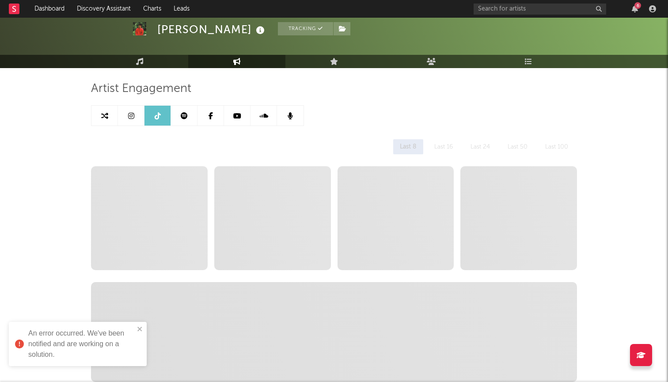
select select "6m"
click at [137, 329] on icon "close" at bounding box center [140, 328] width 6 height 7
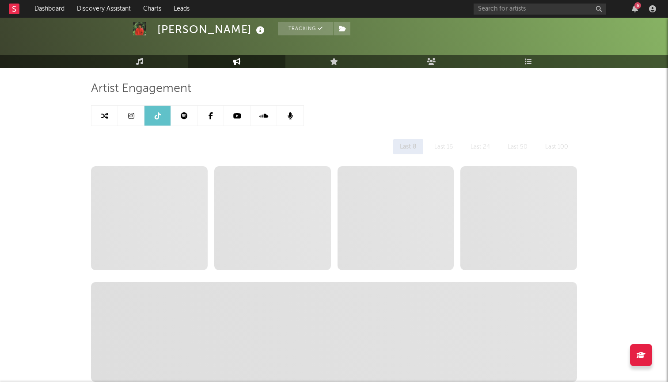
click at [131, 119] on link at bounding box center [131, 116] width 27 height 20
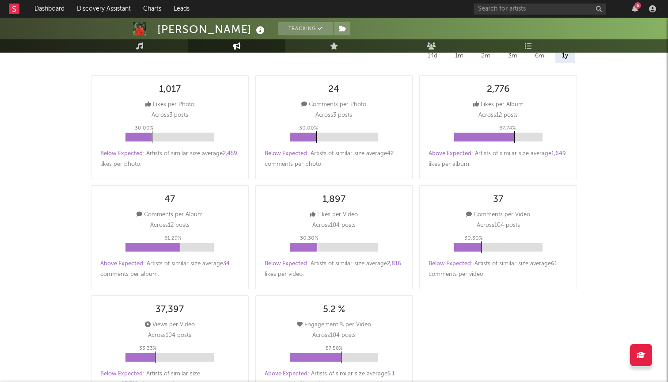
select select "6m"
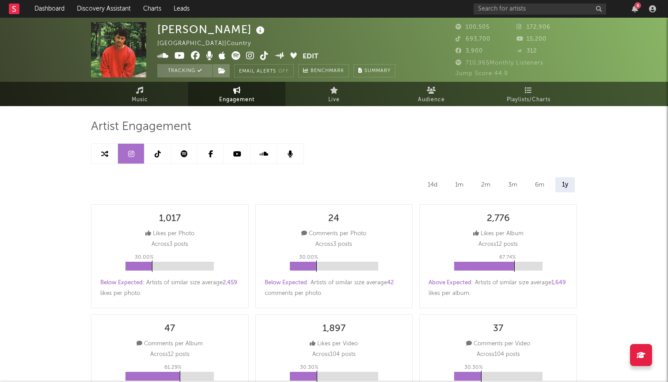
click at [184, 157] on link at bounding box center [184, 154] width 27 height 20
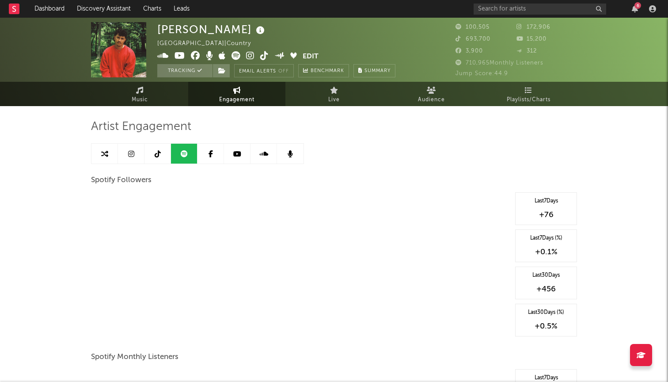
select select "6m"
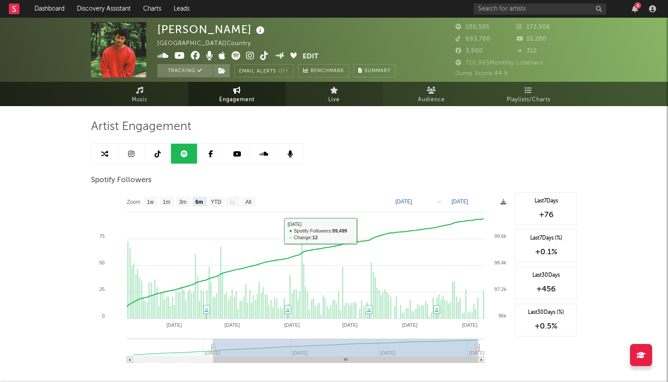
click at [336, 88] on icon at bounding box center [334, 90] width 8 height 7
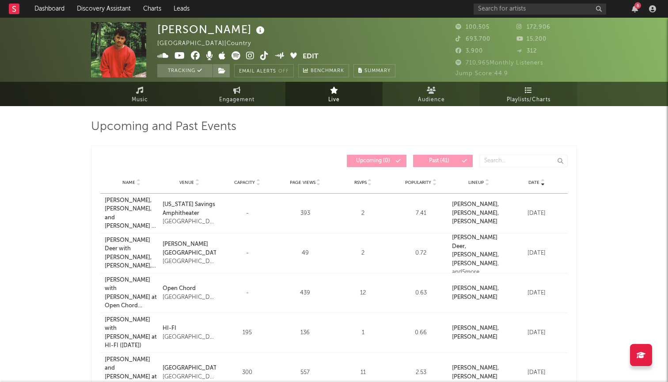
click at [515, 95] on span "Playlists/Charts" at bounding box center [529, 100] width 44 height 11
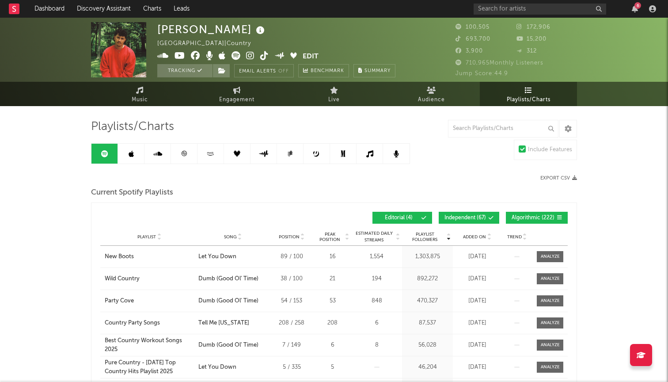
click at [239, 155] on icon at bounding box center [237, 153] width 7 height 7
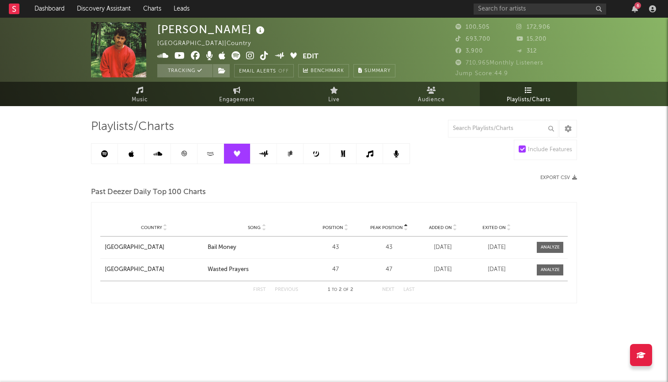
click at [216, 152] on link at bounding box center [211, 154] width 27 height 20
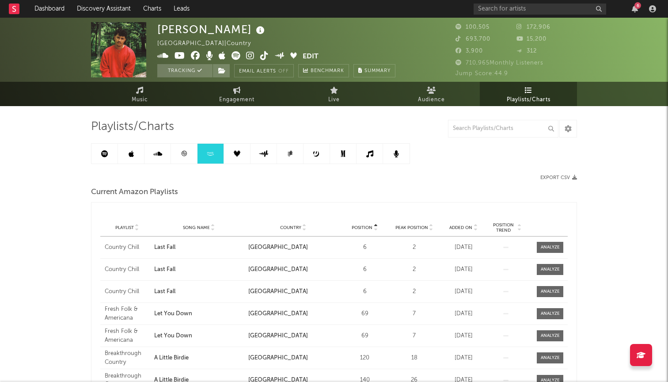
click at [187, 152] on icon at bounding box center [184, 153] width 7 height 7
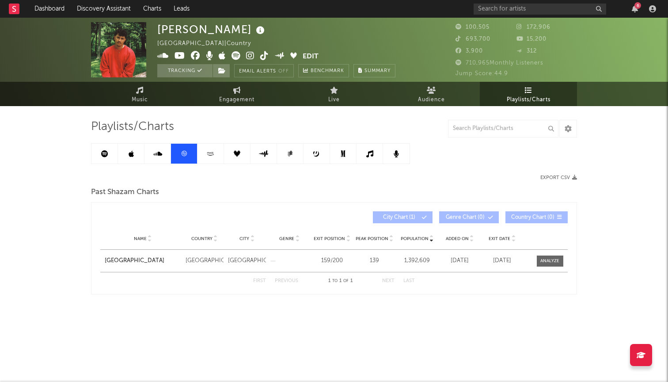
click at [158, 156] on icon at bounding box center [157, 153] width 9 height 7
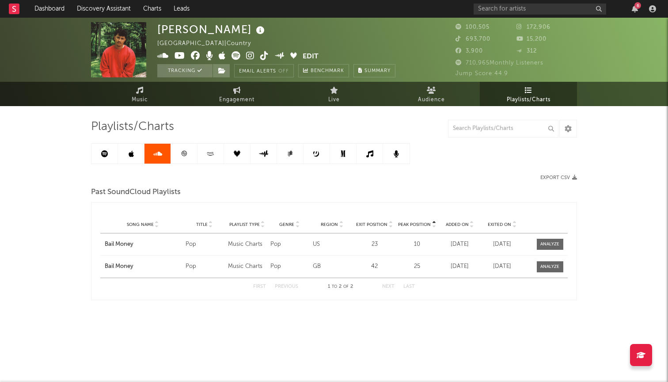
click at [126, 156] on link at bounding box center [131, 154] width 27 height 20
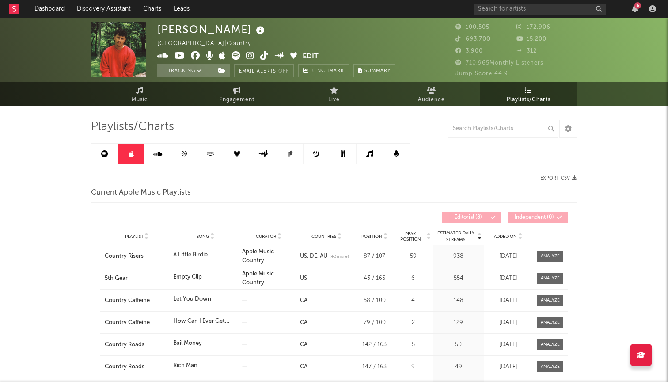
click at [104, 155] on icon at bounding box center [104, 153] width 7 height 7
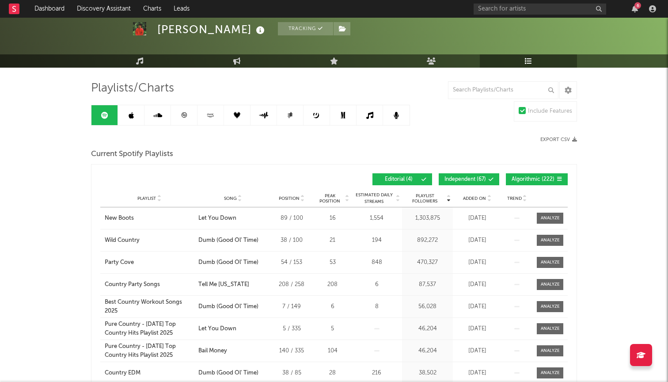
scroll to position [46, 0]
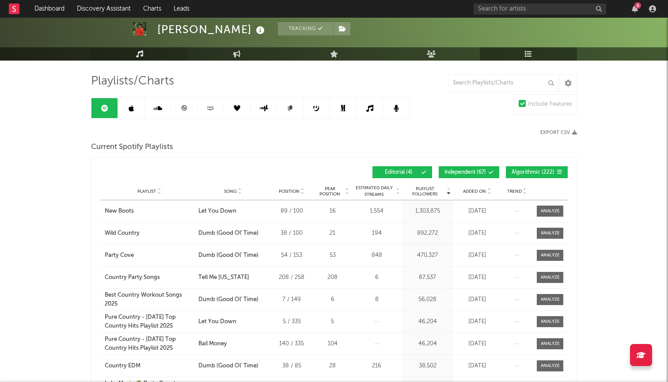
click at [151, 57] on link "Music" at bounding box center [139, 53] width 97 height 13
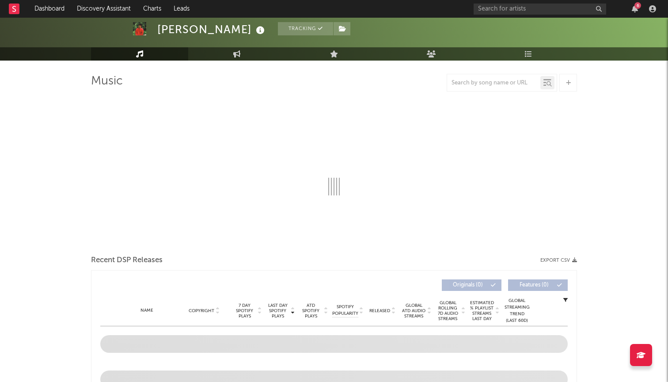
select select "6m"
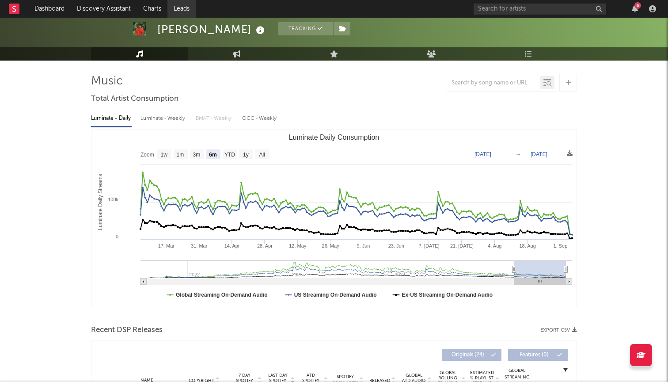
click at [189, 7] on link "Leads" at bounding box center [181, 9] width 28 height 18
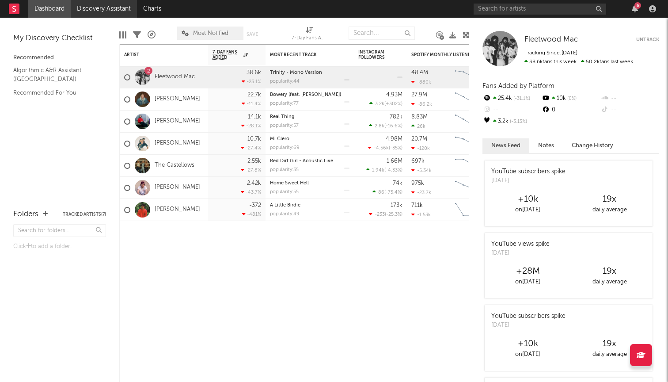
click at [102, 10] on link "Discovery Assistant" at bounding box center [104, 9] width 66 height 18
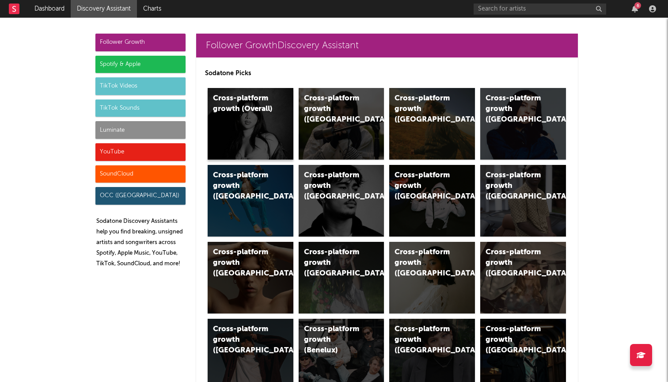
click at [270, 124] on div "Cross-platform growth (Overall)" at bounding box center [251, 124] width 86 height 72
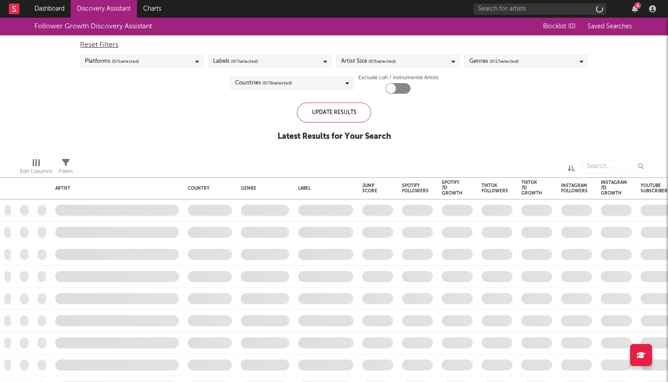
checkbox input "true"
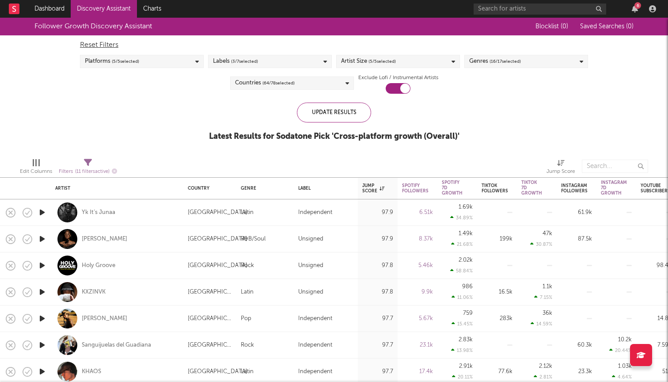
click at [253, 60] on span "( 3 / 7 selected)" at bounding box center [244, 61] width 27 height 11
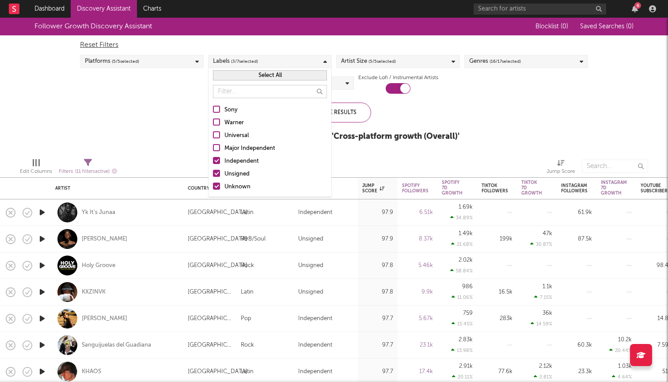
click at [248, 64] on span "( 3 / 7 selected)" at bounding box center [244, 61] width 27 height 11
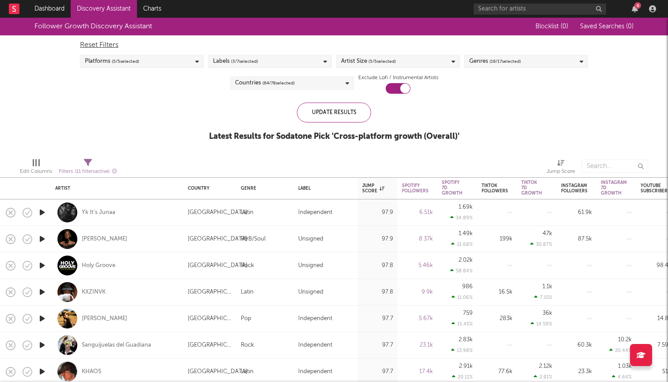
click at [236, 64] on span "( 3 / 7 selected)" at bounding box center [244, 61] width 27 height 11
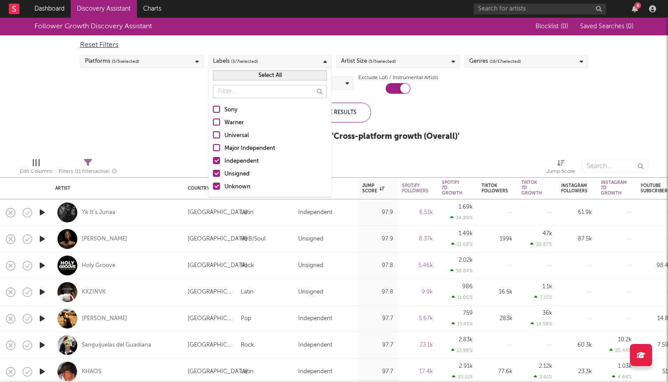
click at [216, 122] on div at bounding box center [216, 121] width 7 height 7
click at [213, 122] on input "Warner" at bounding box center [213, 123] width 0 height 11
click at [218, 160] on div at bounding box center [216, 160] width 7 height 7
click at [213, 160] on input "Independent" at bounding box center [213, 161] width 0 height 11
click at [218, 175] on div at bounding box center [216, 173] width 7 height 7
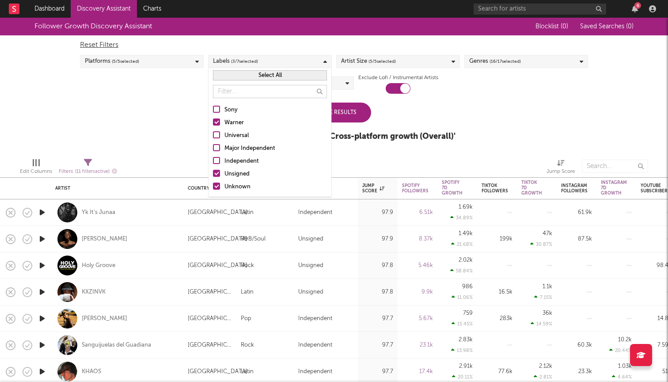
click at [213, 175] on input "Unsigned" at bounding box center [213, 174] width 0 height 11
click at [217, 186] on div at bounding box center [216, 186] width 7 height 7
click at [213, 186] on input "Unknown" at bounding box center [213, 187] width 0 height 11
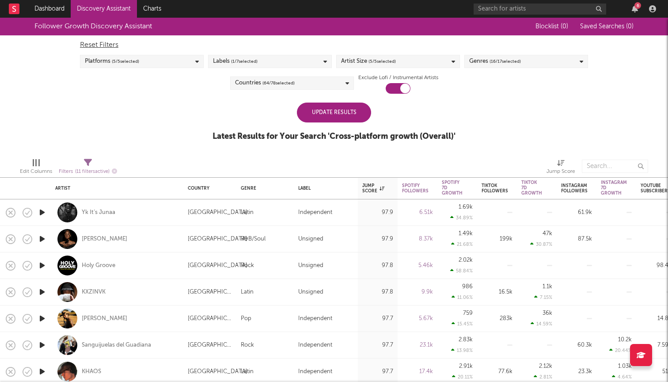
click at [340, 111] on div "Update Results" at bounding box center [334, 113] width 74 height 20
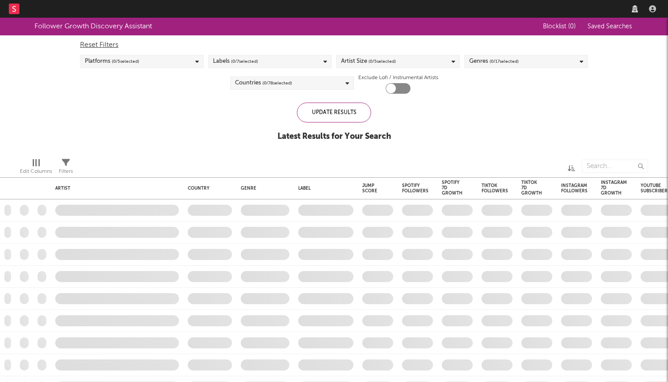
checkbox input "true"
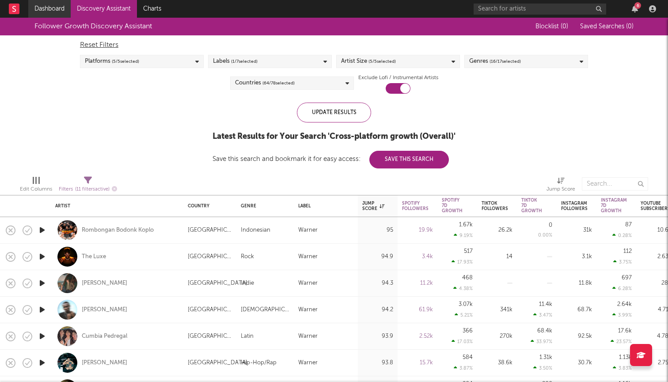
click at [45, 5] on link "Dashboard" at bounding box center [49, 9] width 42 height 18
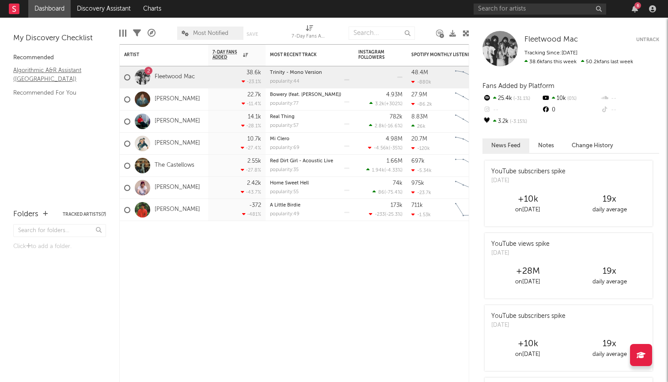
click at [76, 71] on link "Algorithmic A&R Assistant (Nashville)" at bounding box center [55, 74] width 84 height 18
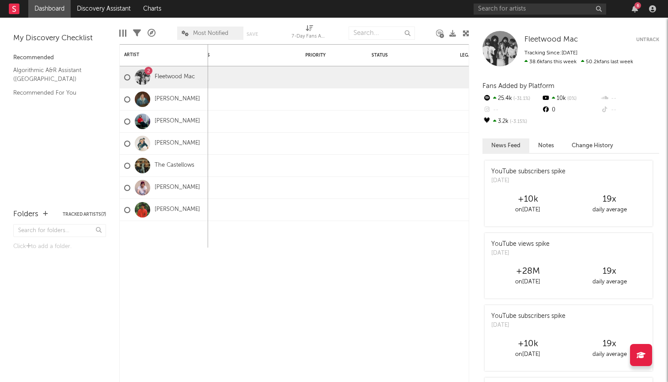
click at [551, 149] on button "Notes" at bounding box center [546, 145] width 34 height 15
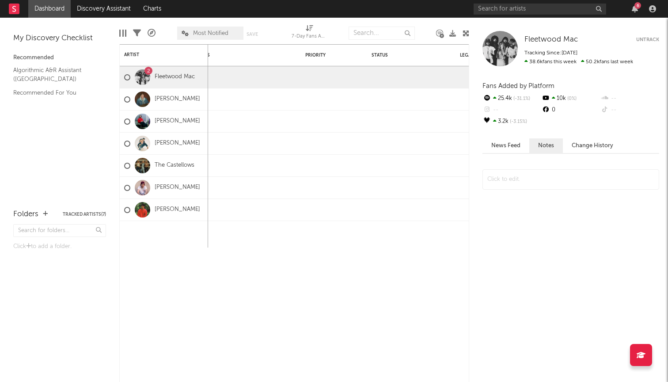
click at [583, 140] on button "Change History" at bounding box center [592, 145] width 59 height 15
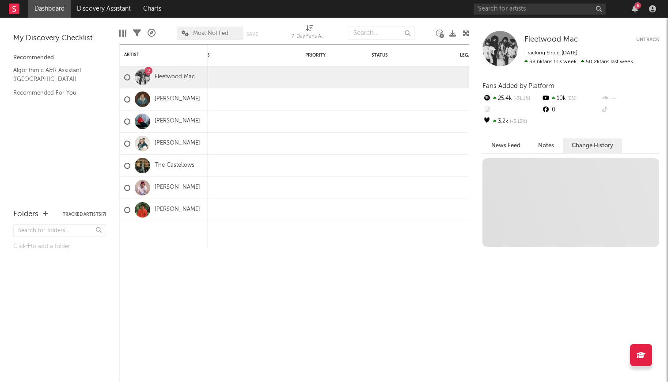
click at [516, 143] on button "News Feed" at bounding box center [506, 145] width 47 height 15
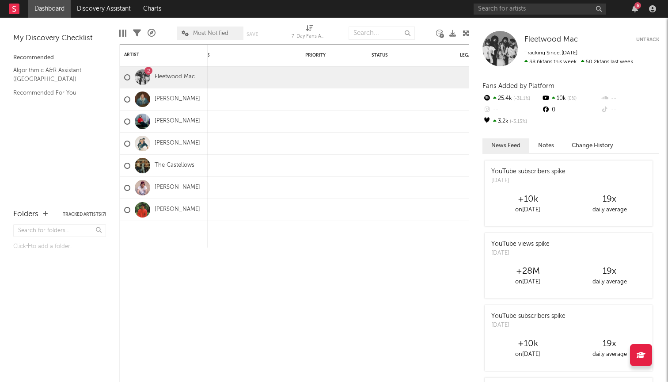
click at [604, 145] on button "Change History" at bounding box center [592, 145] width 59 height 15
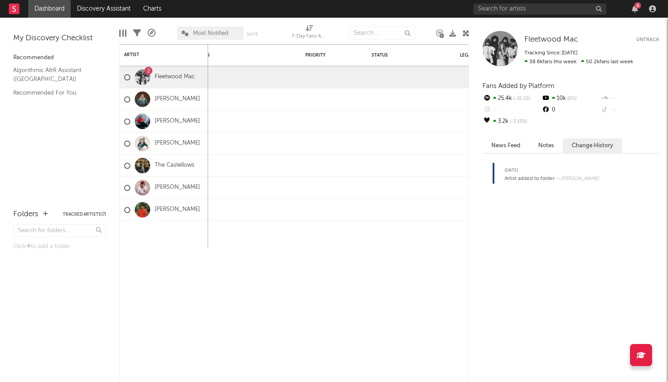
click at [499, 145] on button "News Feed" at bounding box center [506, 145] width 47 height 15
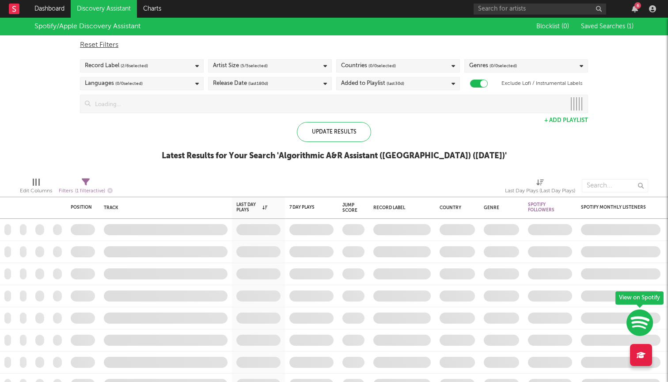
checkbox input "true"
